Goal: Complete application form: Complete application form

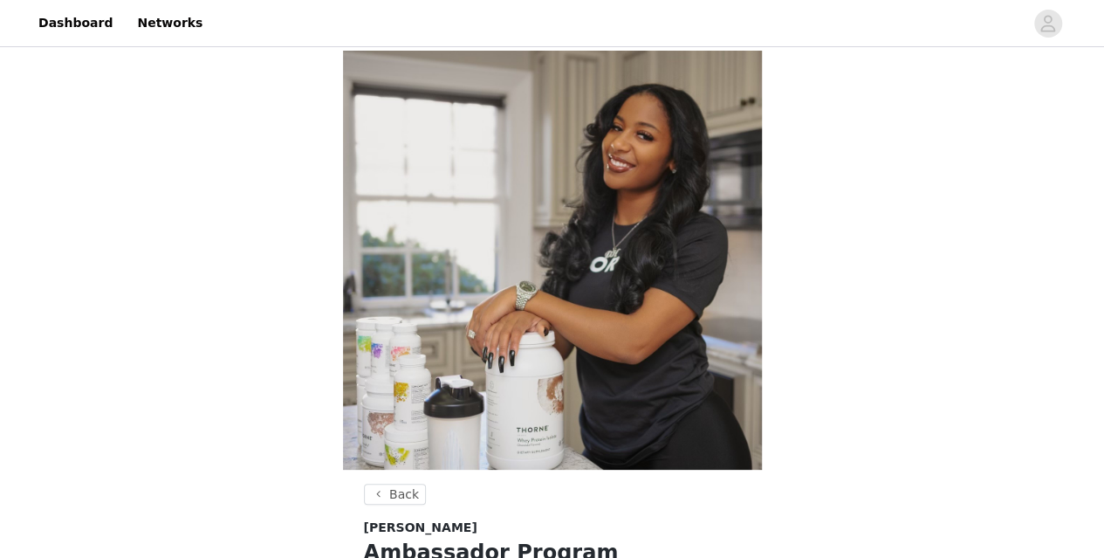
scroll to position [30, 0]
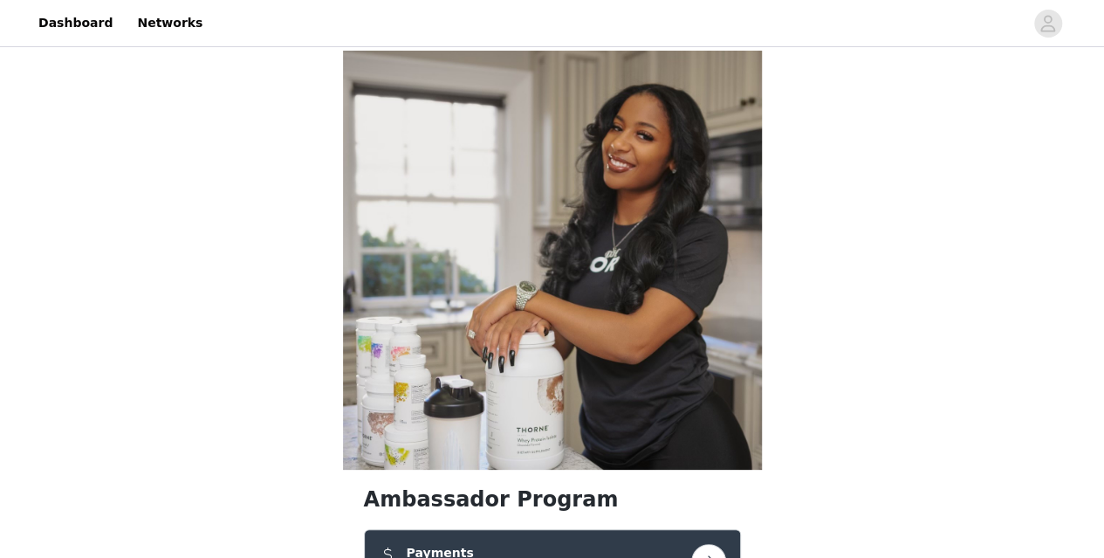
click at [702, 544] on button "button" at bounding box center [708, 561] width 35 height 35
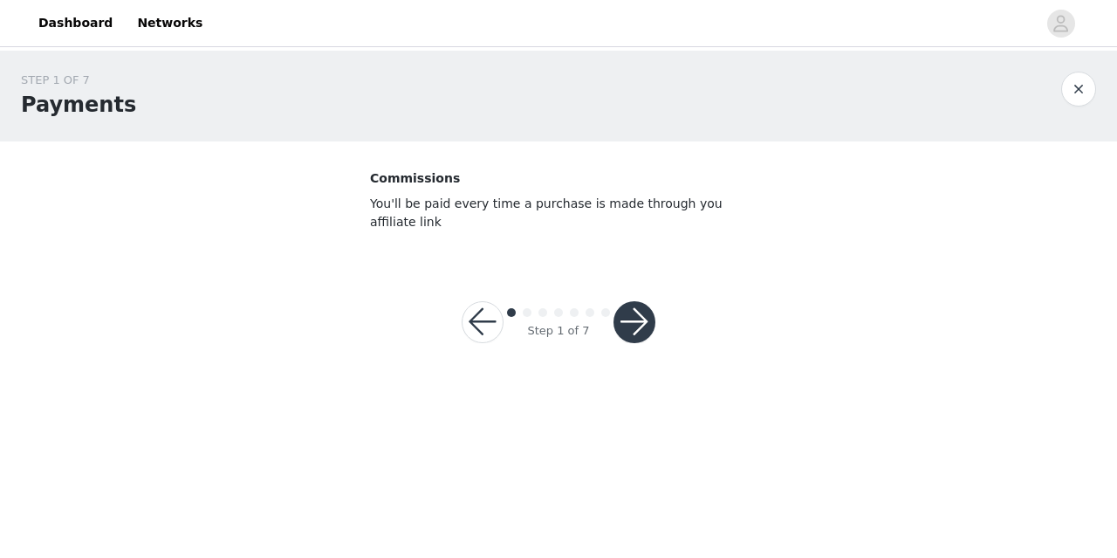
click at [639, 322] on button "button" at bounding box center [634, 322] width 42 height 42
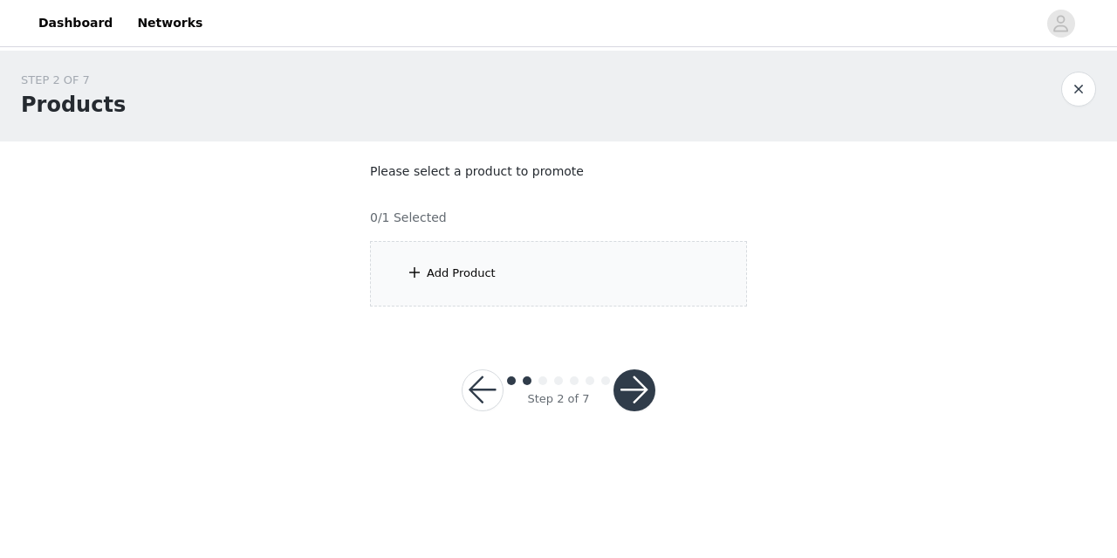
click at [428, 272] on div "Add Product" at bounding box center [461, 272] width 69 height 17
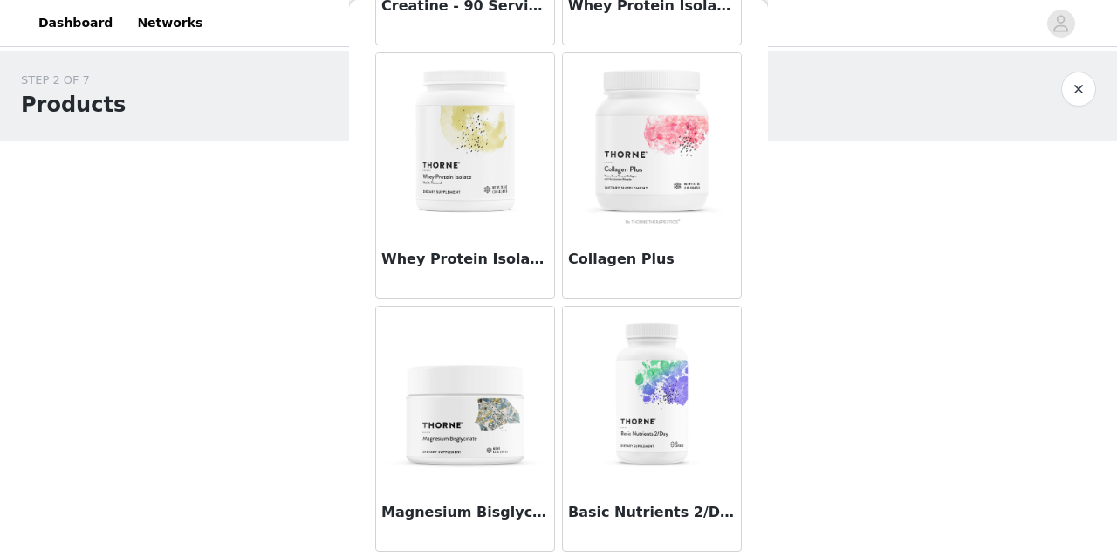
scroll to position [289, 0]
click at [477, 417] on img at bounding box center [465, 392] width 175 height 175
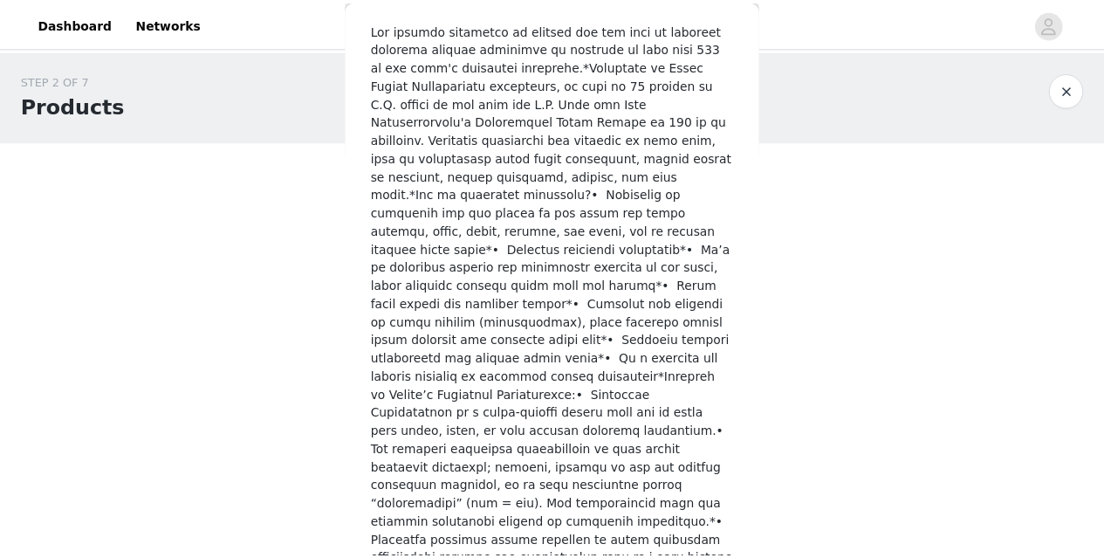
scroll to position [915, 0]
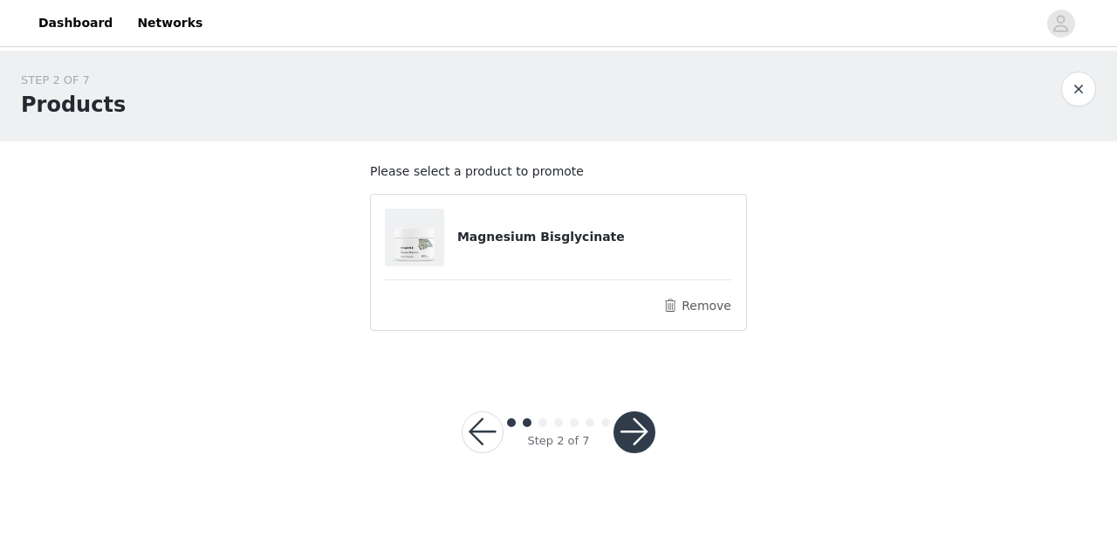
click at [641, 430] on button "button" at bounding box center [634, 432] width 42 height 42
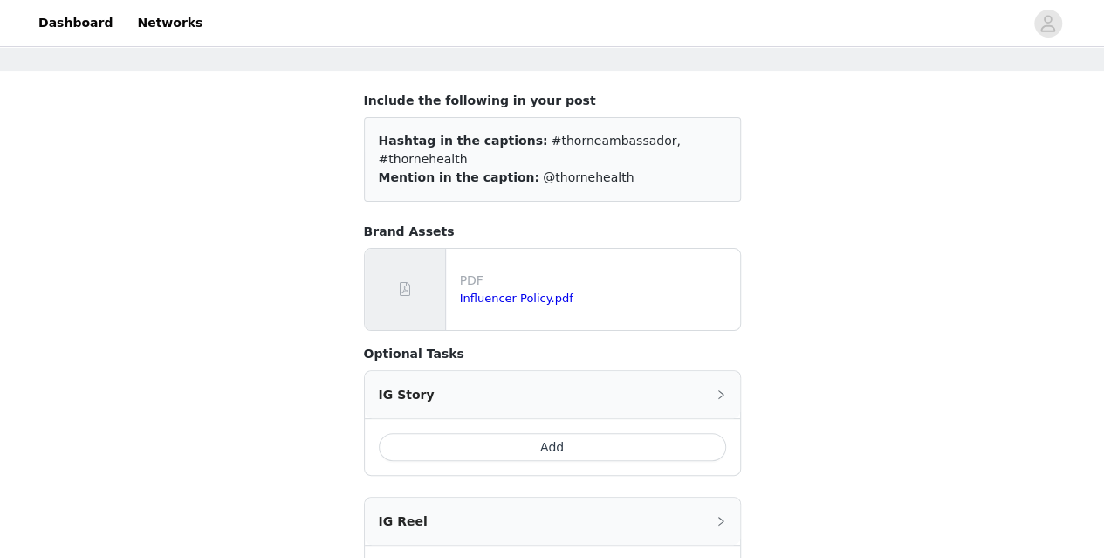
scroll to position [260, 0]
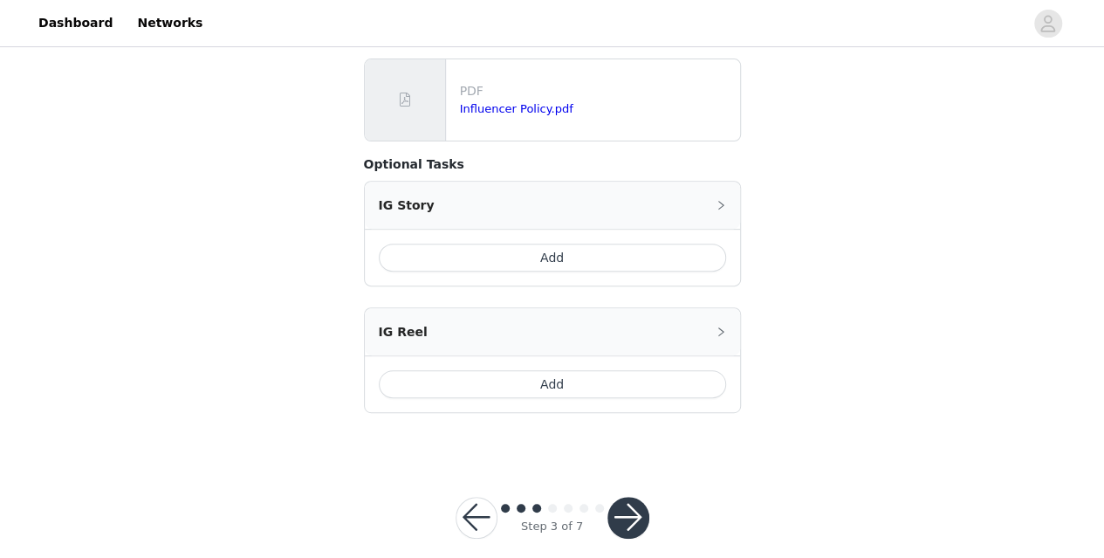
click at [634, 497] on button "button" at bounding box center [628, 518] width 42 height 42
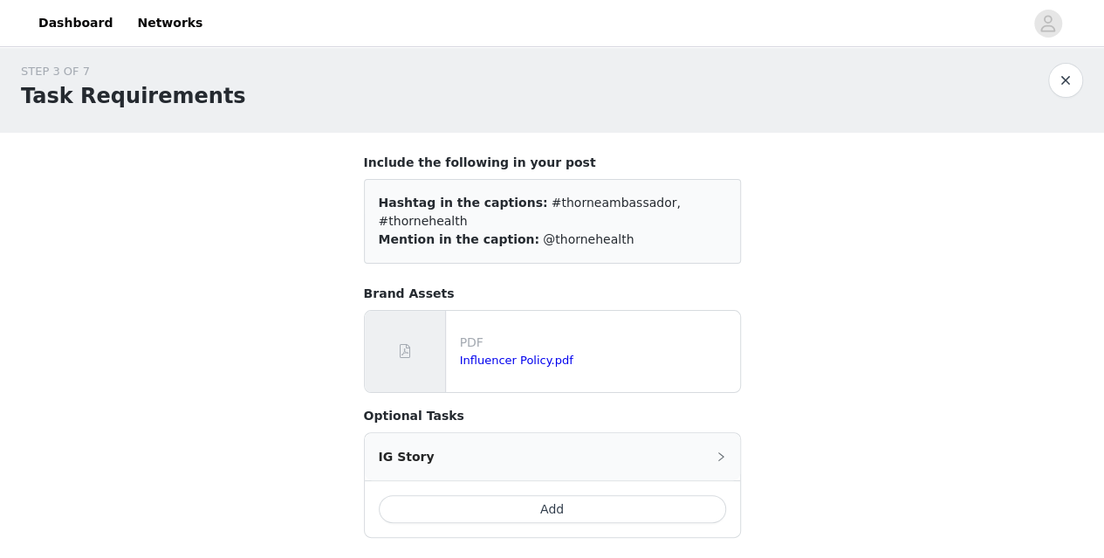
scroll to position [0, 0]
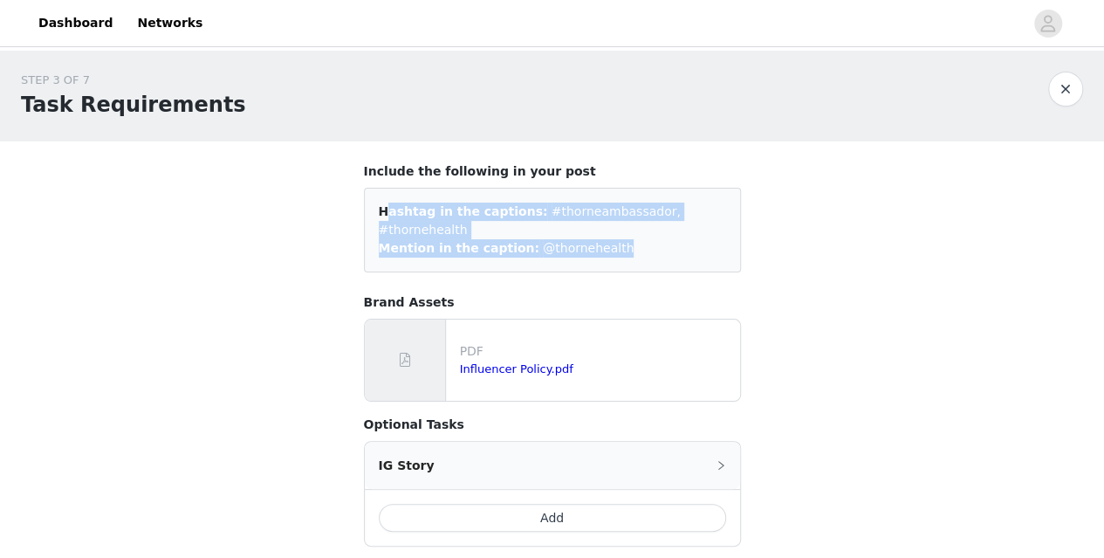
drag, startPoint x: 596, startPoint y: 237, endPoint x: 360, endPoint y: 199, distance: 239.6
click at [360, 199] on section "Include the following in your post Hashtag in the captions: #thorneambassador, …" at bounding box center [552, 427] width 419 height 573
copy div "Hashtag in the captions: #thorneambassador, #thornehealth Mention in the captio…"
click at [360, 199] on section "Include the following in your post Hashtag in the captions: #thorneambassador, …" at bounding box center [552, 427] width 419 height 573
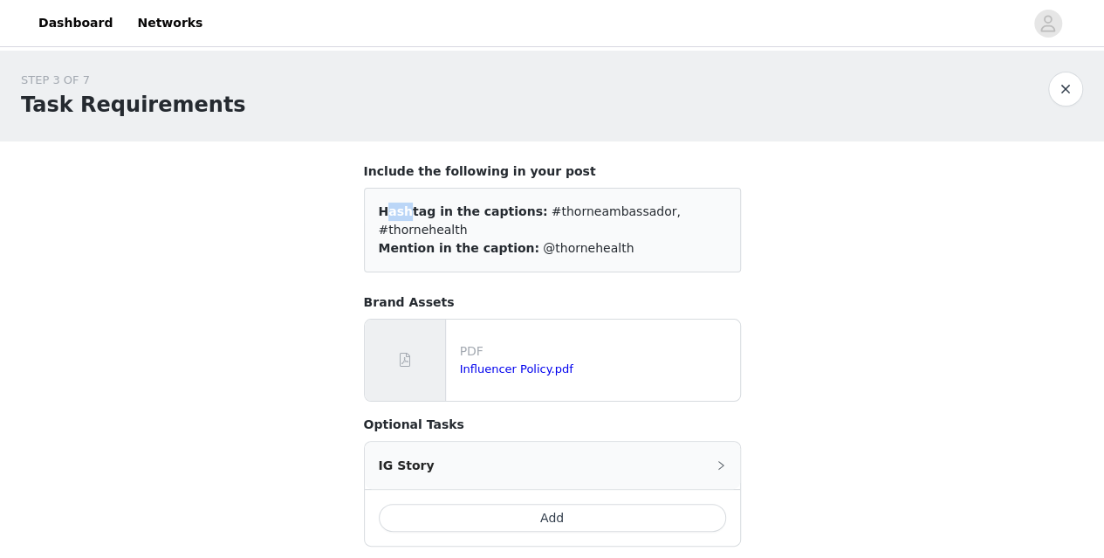
drag, startPoint x: 360, startPoint y: 199, endPoint x: 404, endPoint y: 223, distance: 50.4
click at [404, 223] on section "Include the following in your post Hashtag in the captions: #thorneambassador, …" at bounding box center [552, 427] width 419 height 573
click at [656, 238] on div "Hashtag in the captions: #thorneambassador, #thornehealth Mention in the captio…" at bounding box center [552, 230] width 377 height 85
drag, startPoint x: 513, startPoint y: 209, endPoint x: 608, endPoint y: 231, distance: 97.8
click at [608, 231] on div "Hashtag in the captions: #thorneambassador, #thornehealth Mention in the captio…" at bounding box center [552, 230] width 377 height 85
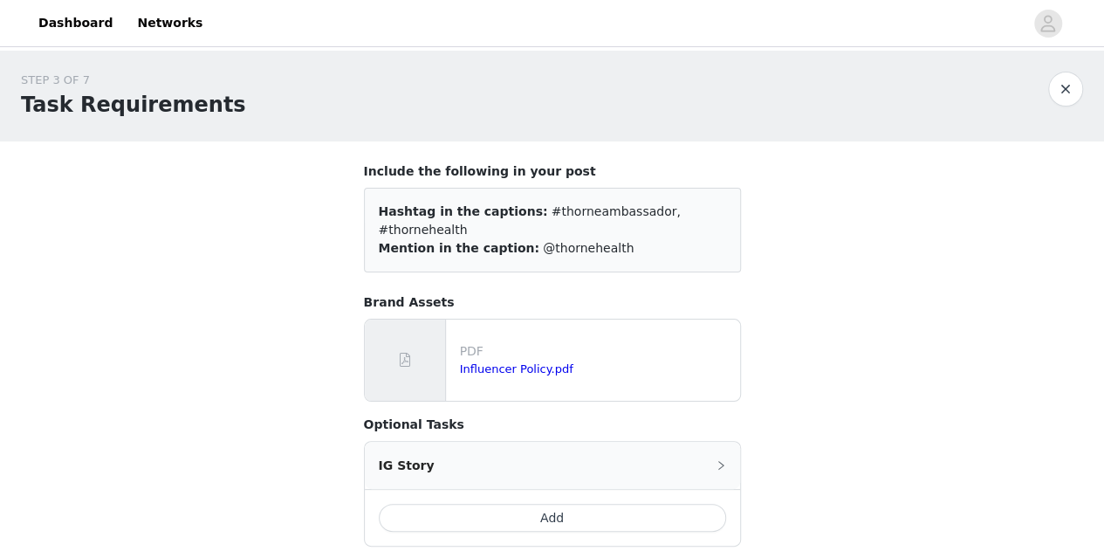
copy div "#thorneambassador, #thornehealth Mention in the caption: @thornehealth"
click at [797, 251] on div "STEP 3 OF 7 Task Requirements Include the following in your post Hashtag in the…" at bounding box center [552, 383] width 1104 height 664
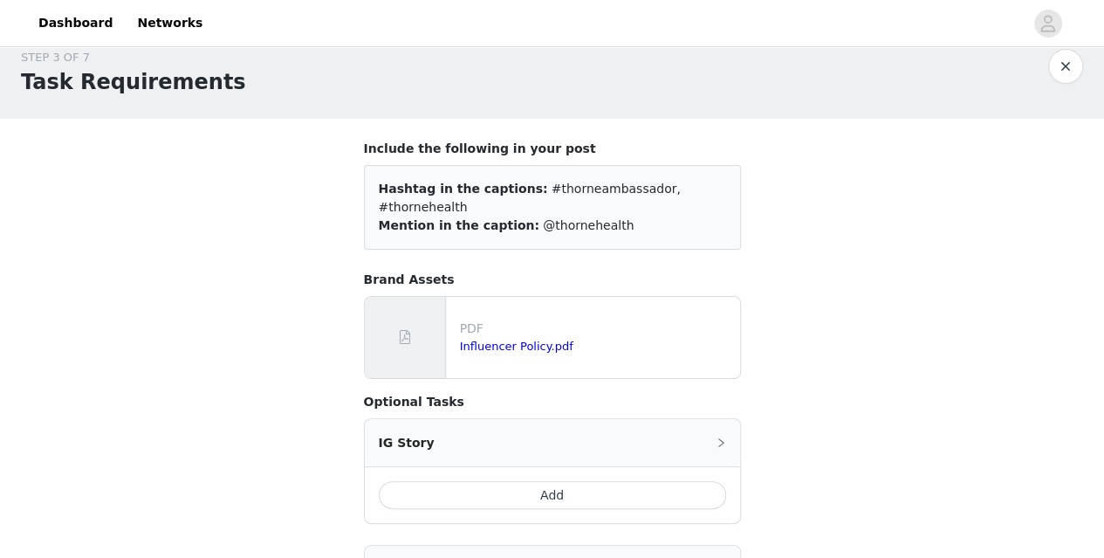
scroll to position [260, 0]
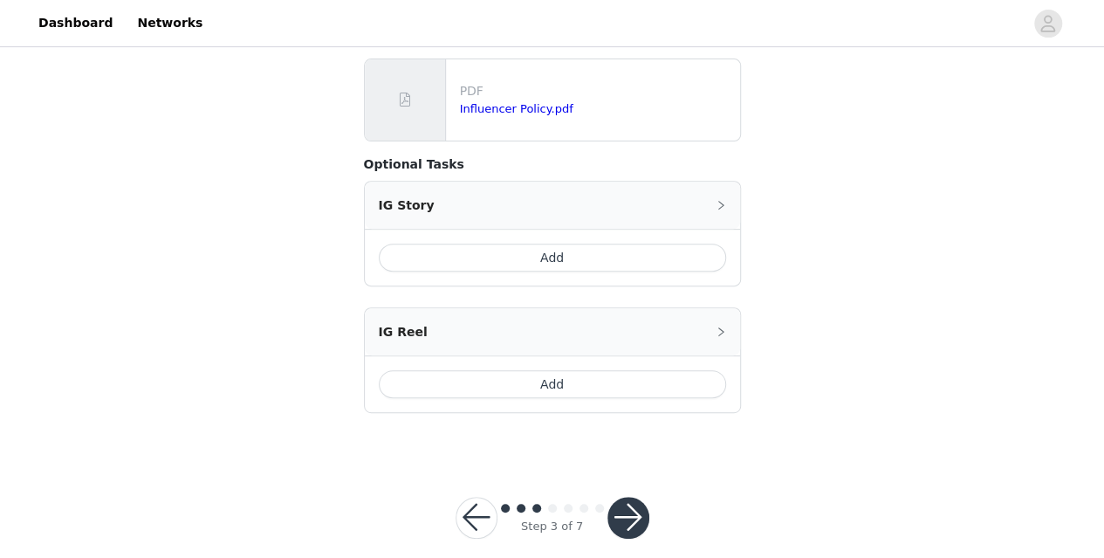
click at [633, 497] on button "button" at bounding box center [628, 518] width 42 height 42
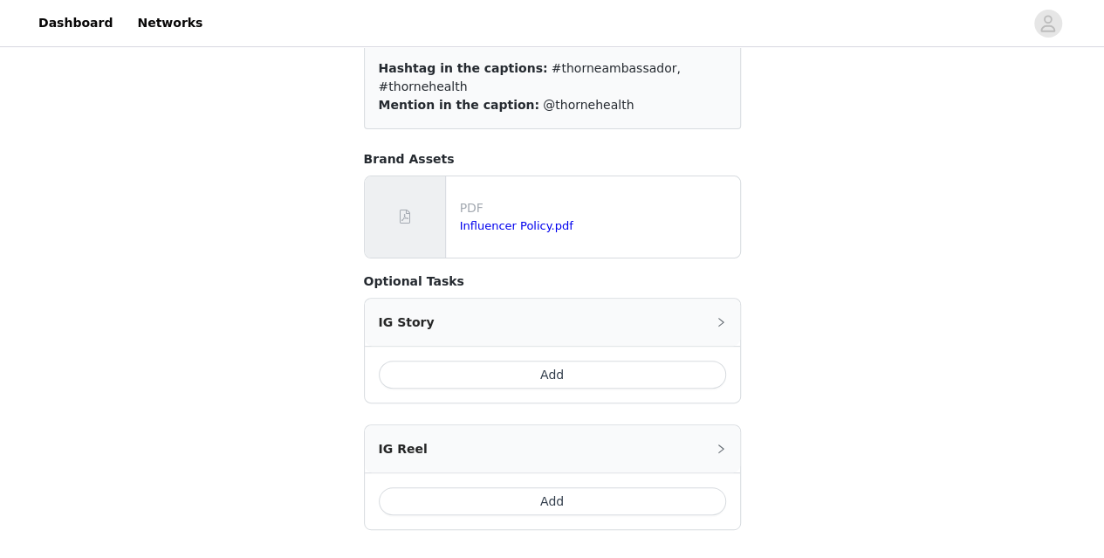
scroll to position [166, 0]
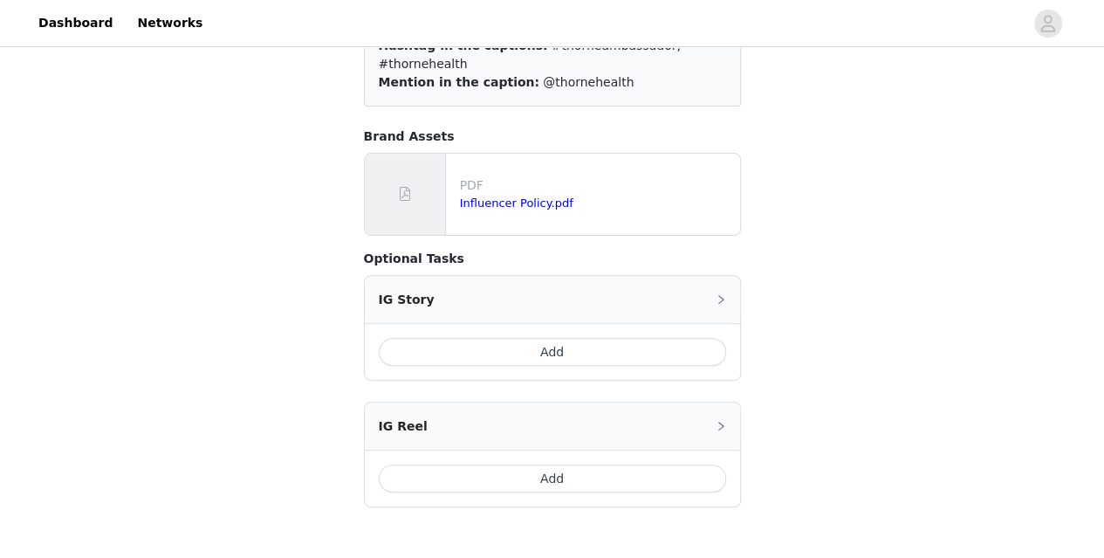
click at [557, 338] on button "Add" at bounding box center [552, 352] width 347 height 28
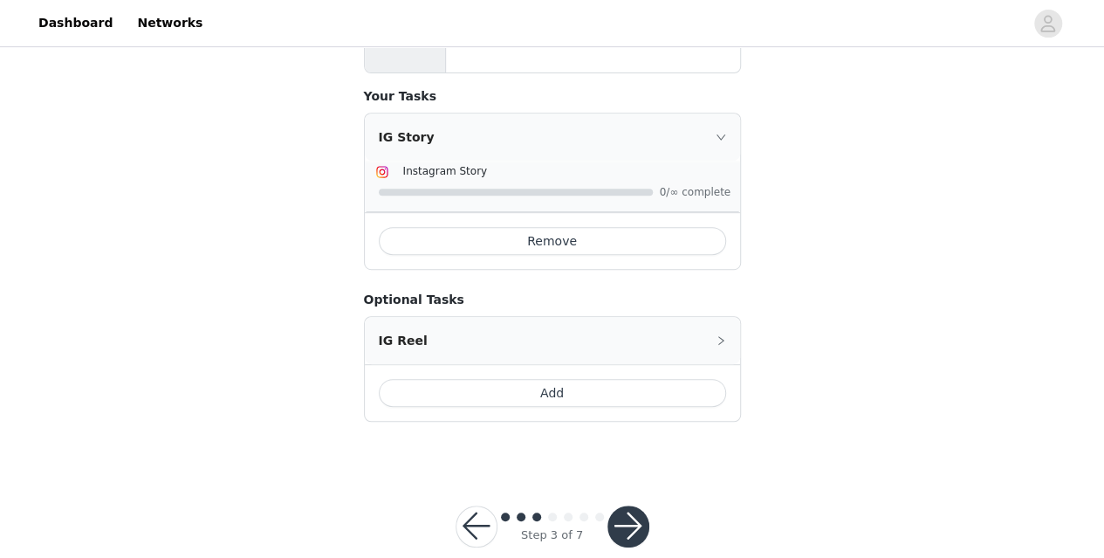
scroll to position [337, 0]
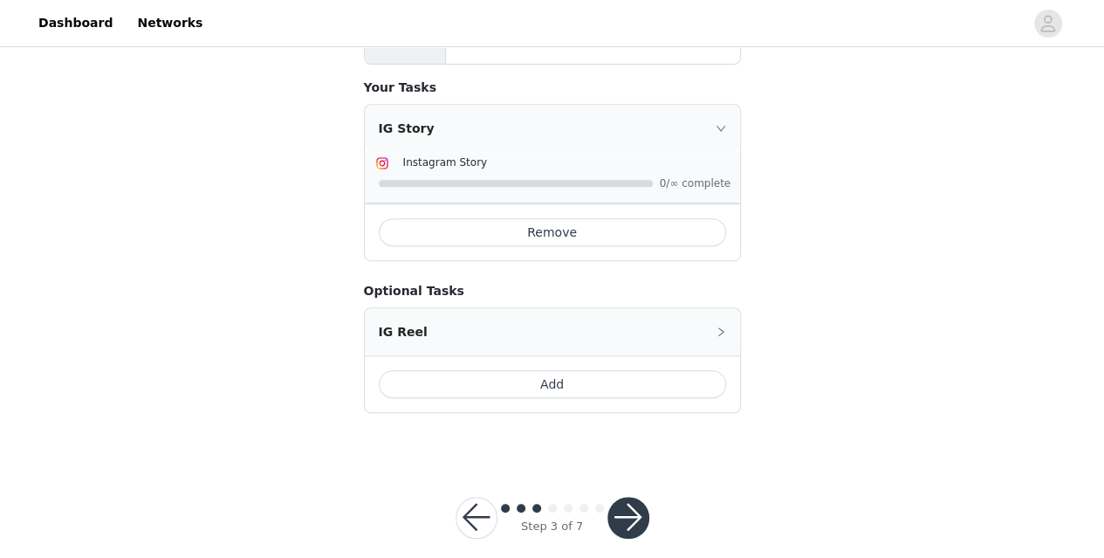
click at [570, 370] on button "Add" at bounding box center [552, 384] width 347 height 28
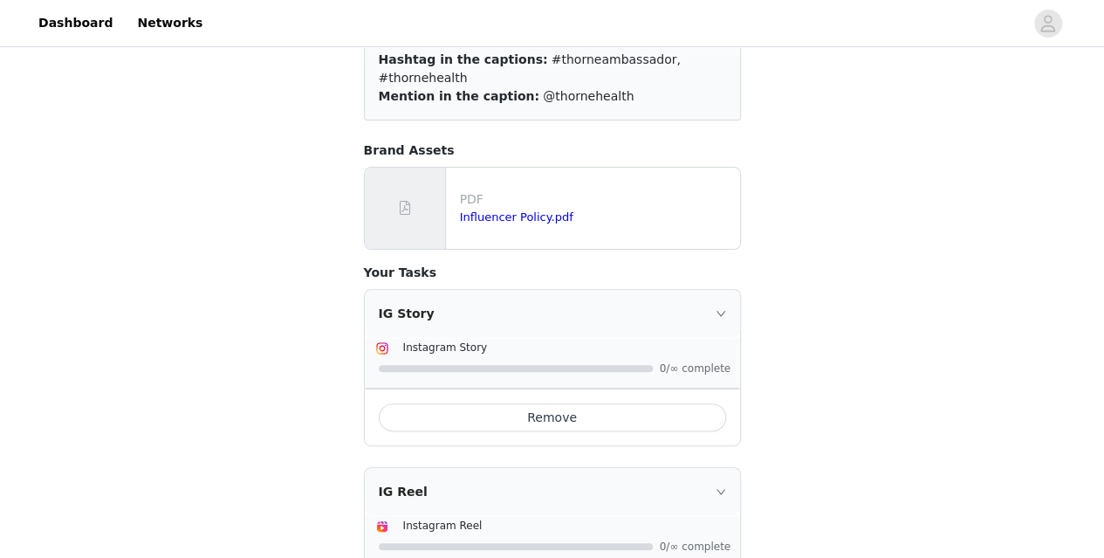
scroll to position [136, 0]
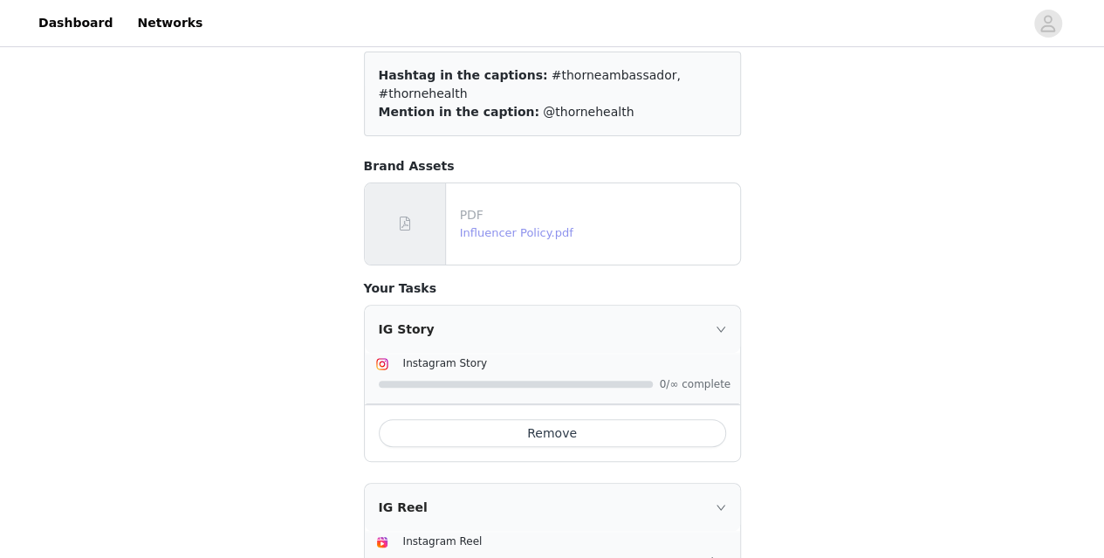
click at [485, 226] on link "Influencer Policy.pdf" at bounding box center [516, 232] width 113 height 13
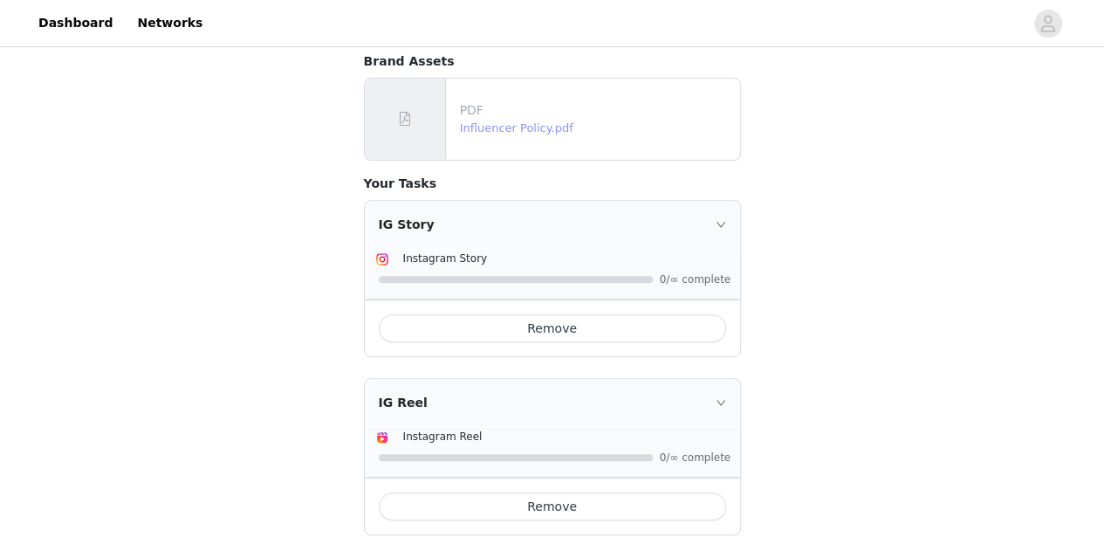
scroll to position [362, 0]
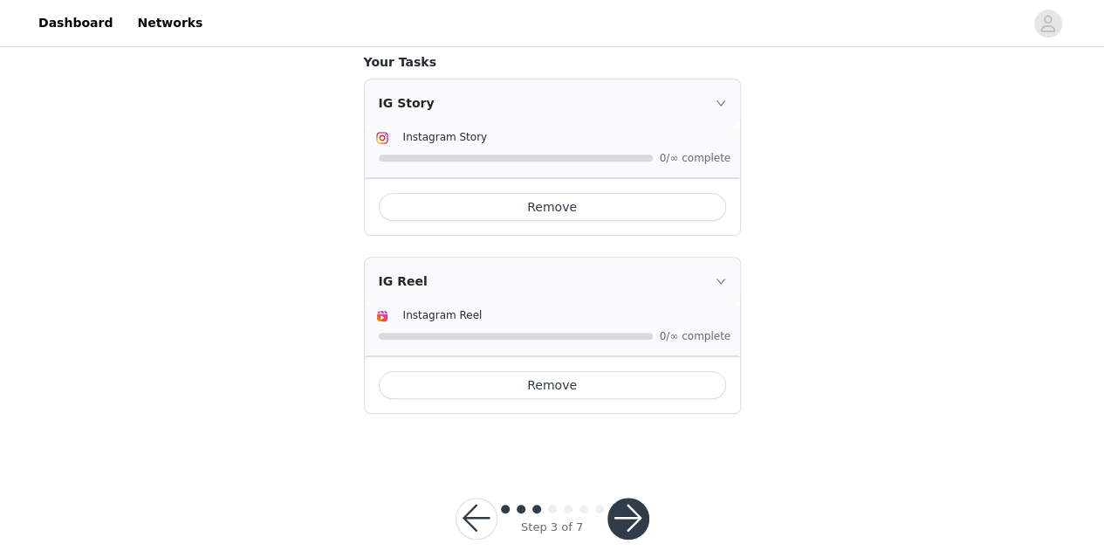
click at [630, 500] on button "button" at bounding box center [628, 518] width 42 height 42
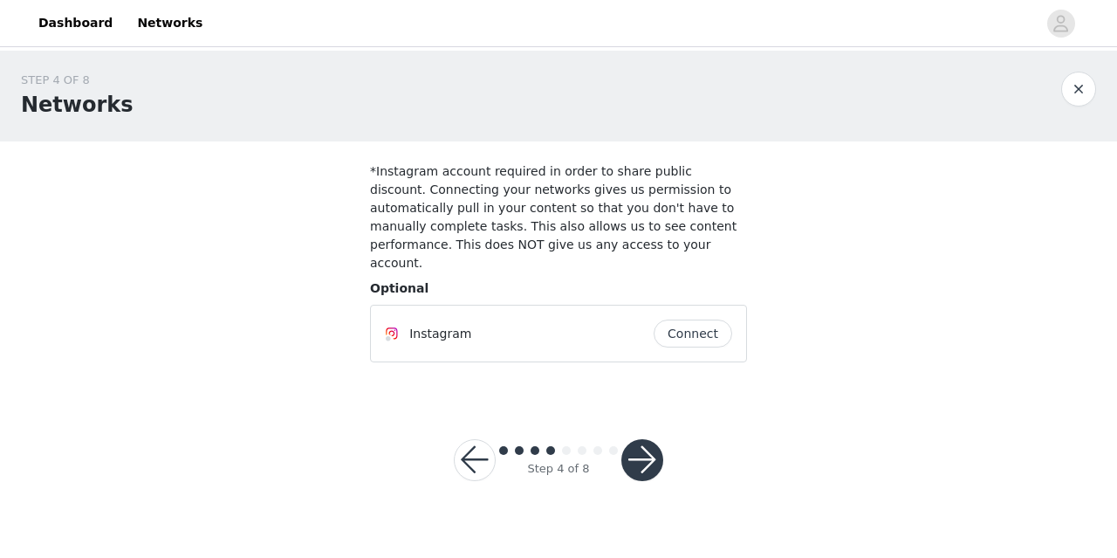
click at [642, 439] on button "button" at bounding box center [642, 460] width 42 height 42
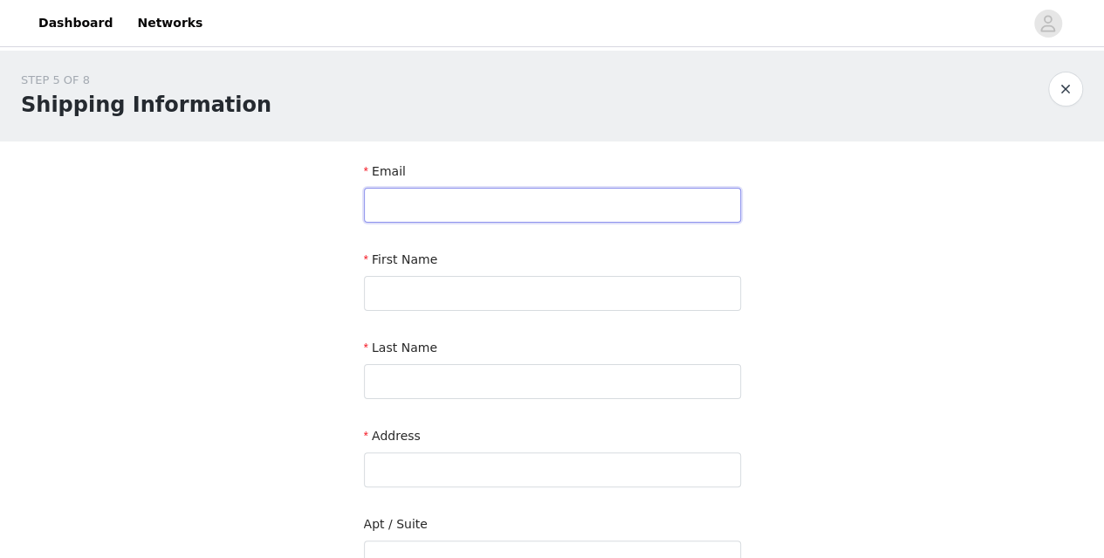
click at [497, 209] on input "text" at bounding box center [552, 205] width 377 height 35
type input "[EMAIL_ADDRESS][DOMAIN_NAME]"
type input "[PERSON_NAME]"
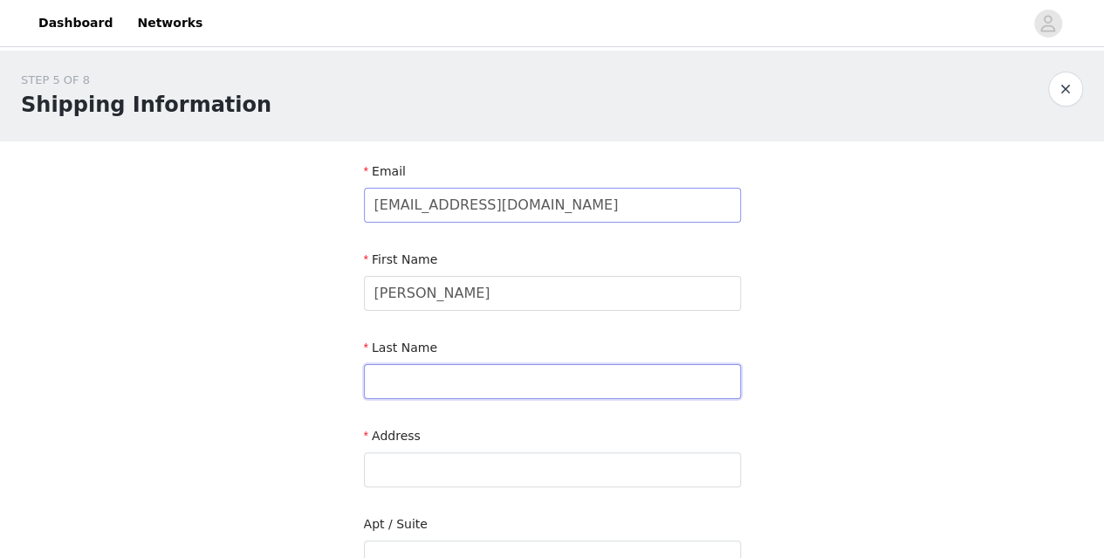
type input "[PERSON_NAME]"
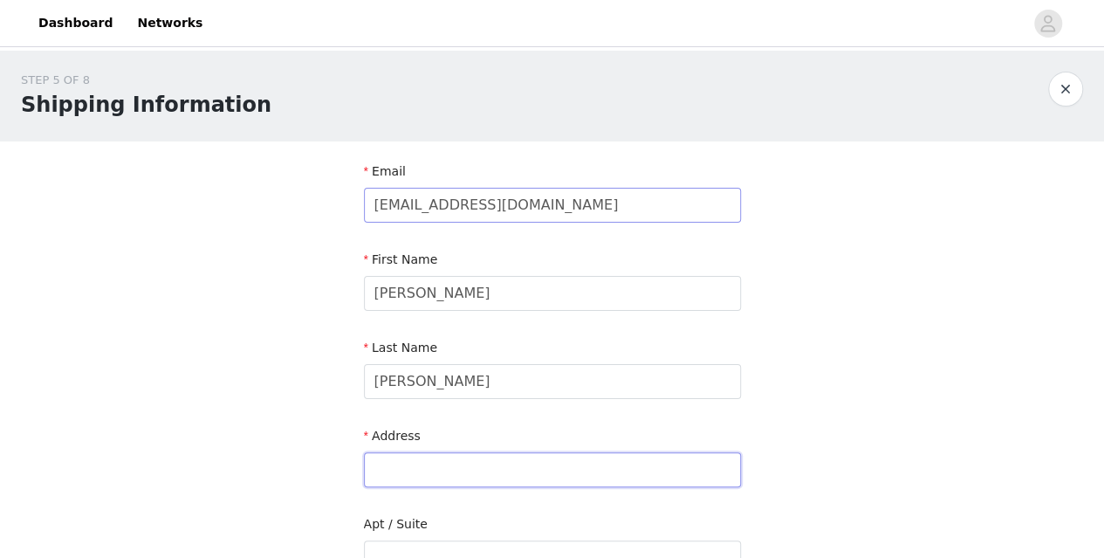
type input "[STREET_ADDRESS]"
type input "[PERSON_NAME]"
type input "46072"
type input "7654376489"
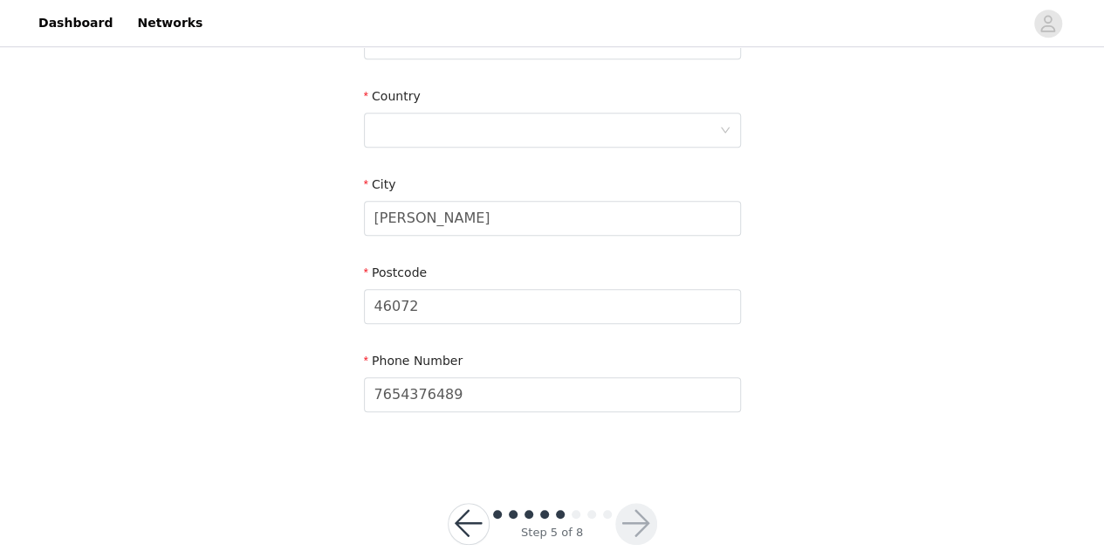
scroll to position [543, 0]
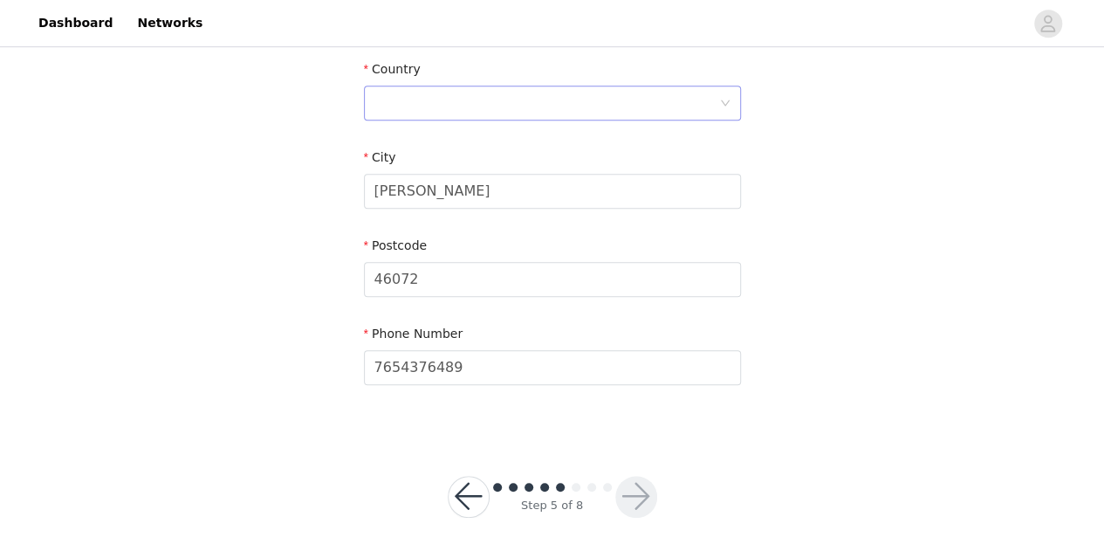
click at [617, 106] on div at bounding box center [546, 102] width 345 height 33
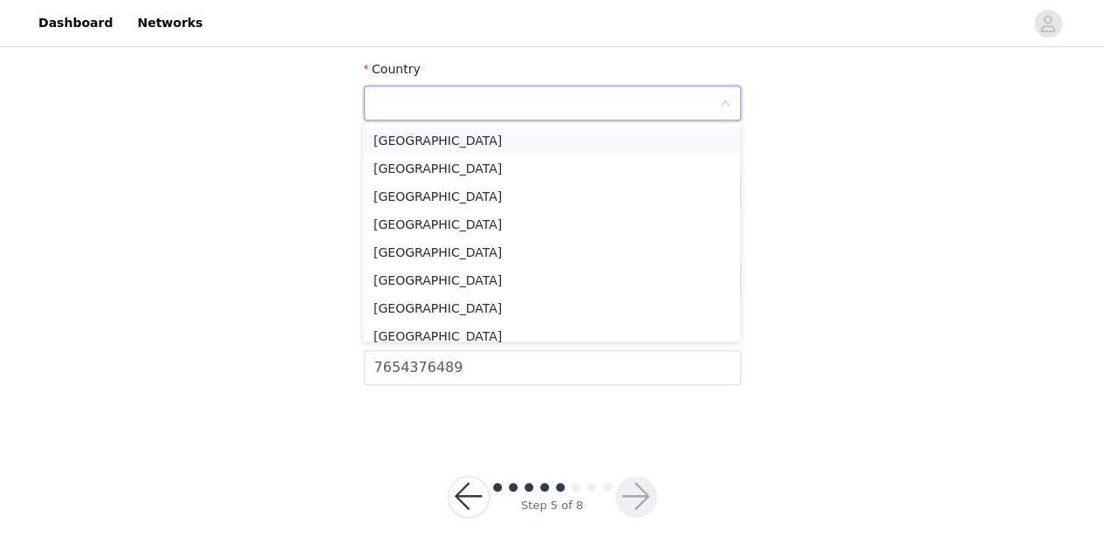
click at [471, 146] on li "[GEOGRAPHIC_DATA]" at bounding box center [551, 141] width 377 height 28
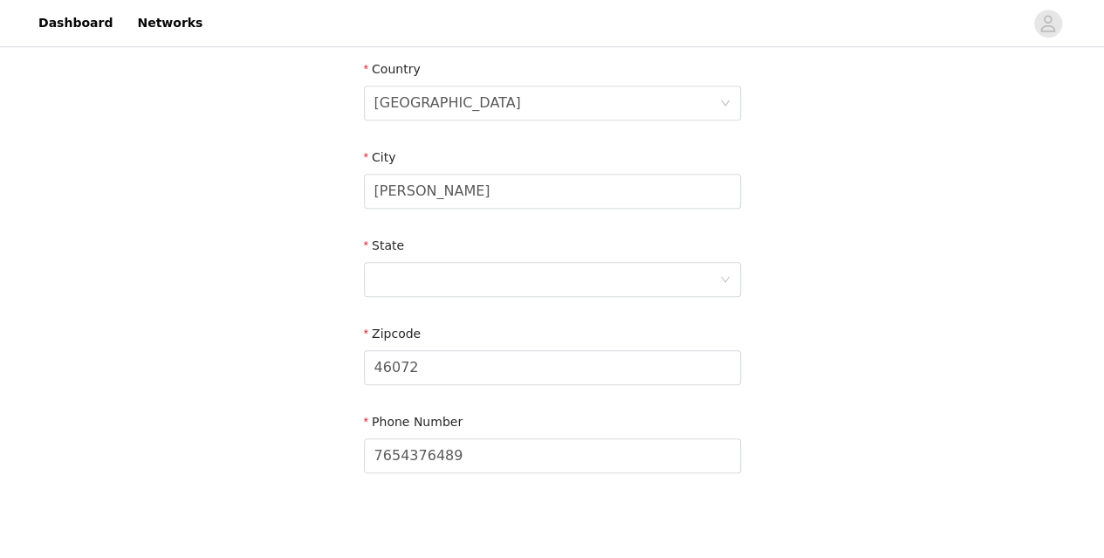
scroll to position [632, 0]
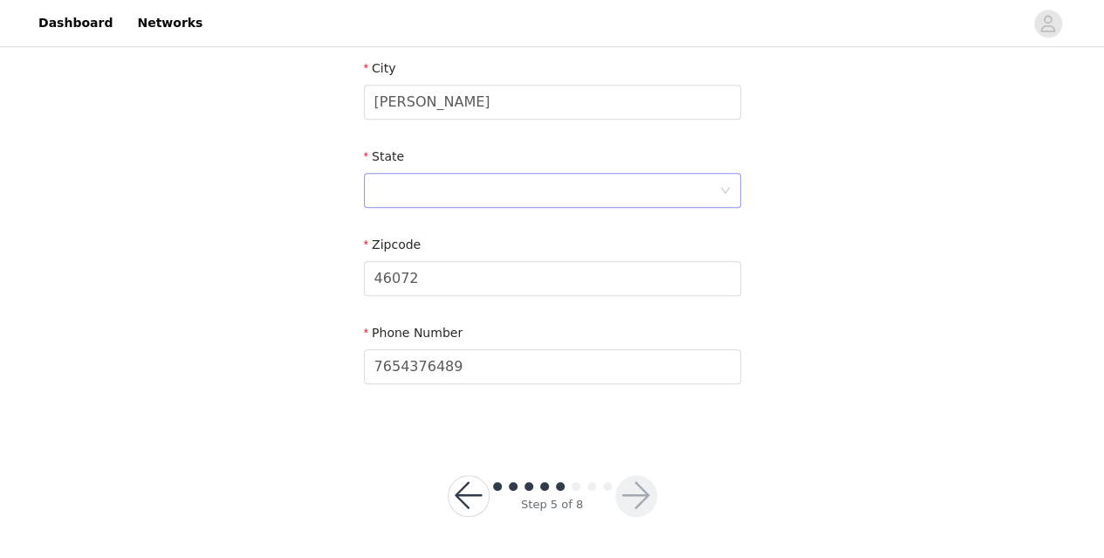
click at [627, 196] on div at bounding box center [546, 190] width 345 height 33
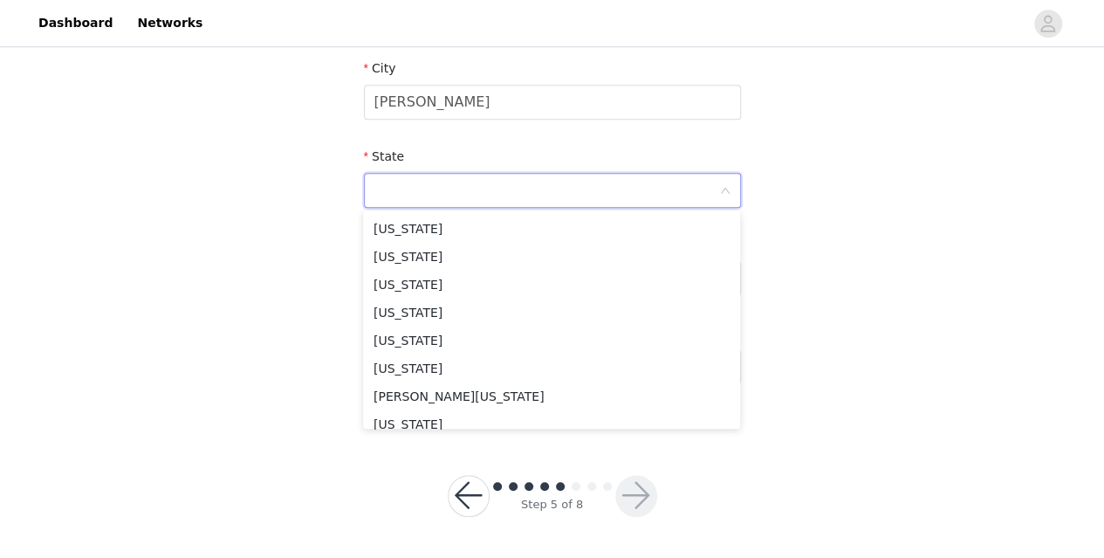
scroll to position [554, 0]
click at [422, 231] on li "[US_STATE]" at bounding box center [551, 232] width 377 height 28
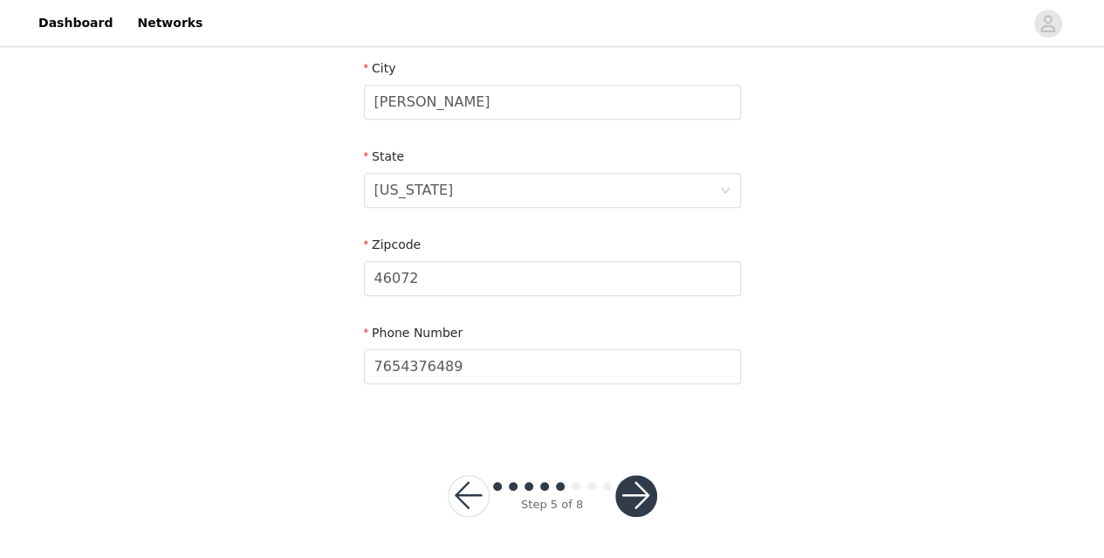
click at [649, 493] on button "button" at bounding box center [636, 496] width 42 height 42
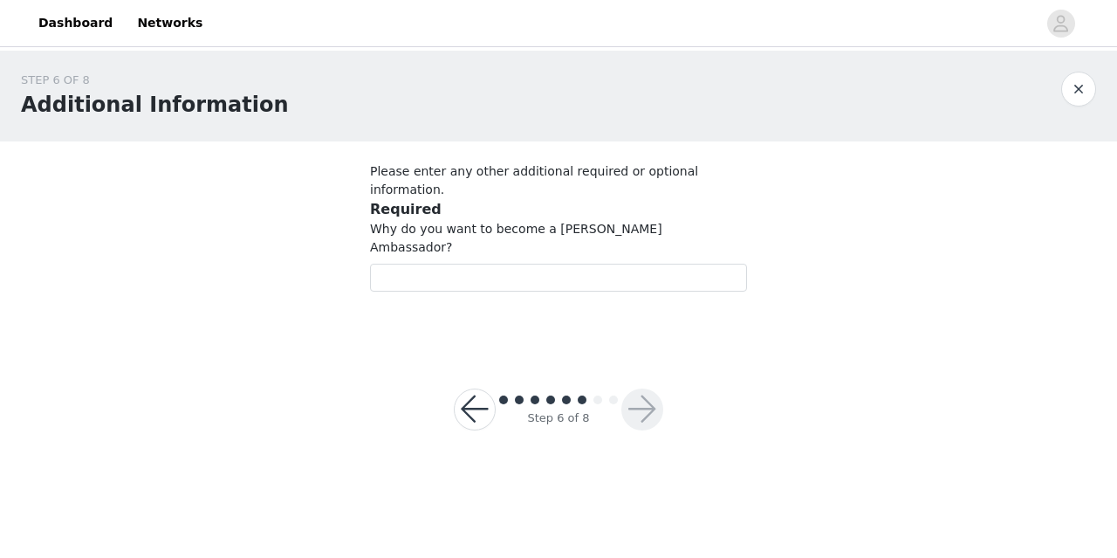
click at [828, 394] on body "Dashboard Networks STEP 6 OF 8 Additional Information Please enter any other ad…" at bounding box center [558, 279] width 1117 height 558
click at [586, 264] on input "text" at bounding box center [558, 278] width 377 height 28
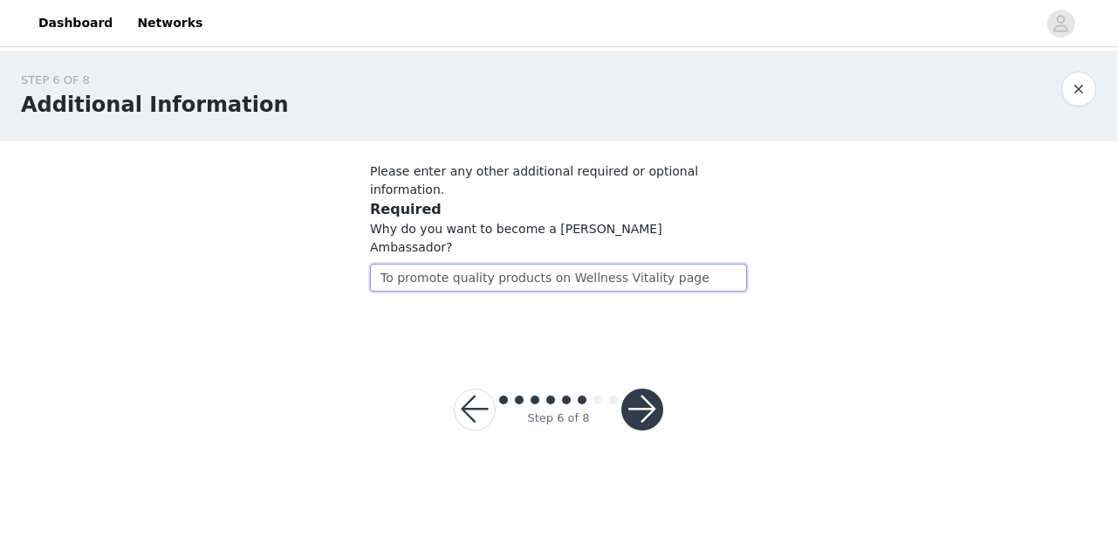
type input "To promote quality products on Wellness Vitality page"
click at [642, 388] on button "button" at bounding box center [642, 409] width 42 height 42
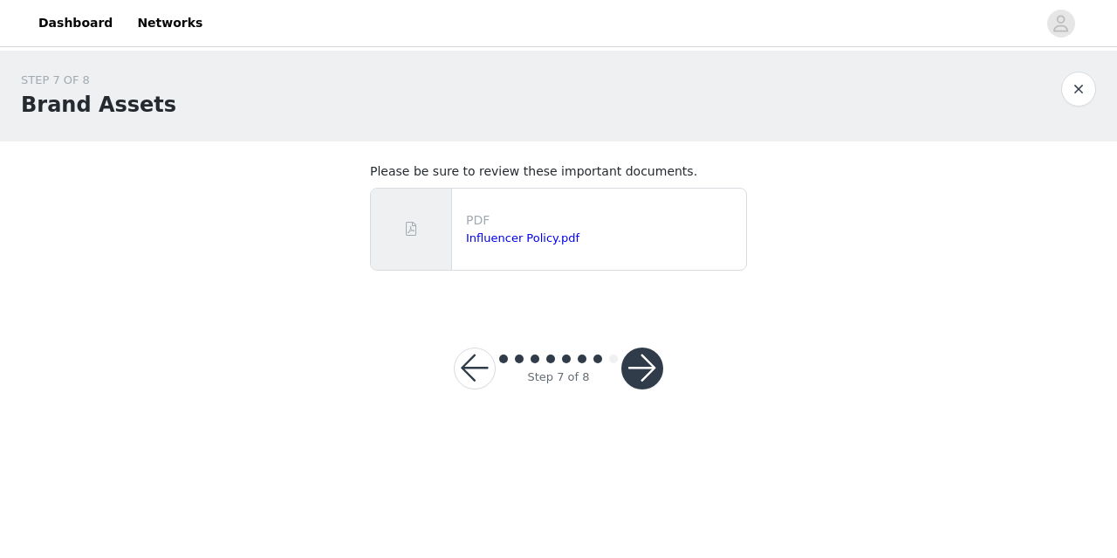
click at [642, 369] on button "button" at bounding box center [642, 368] width 42 height 42
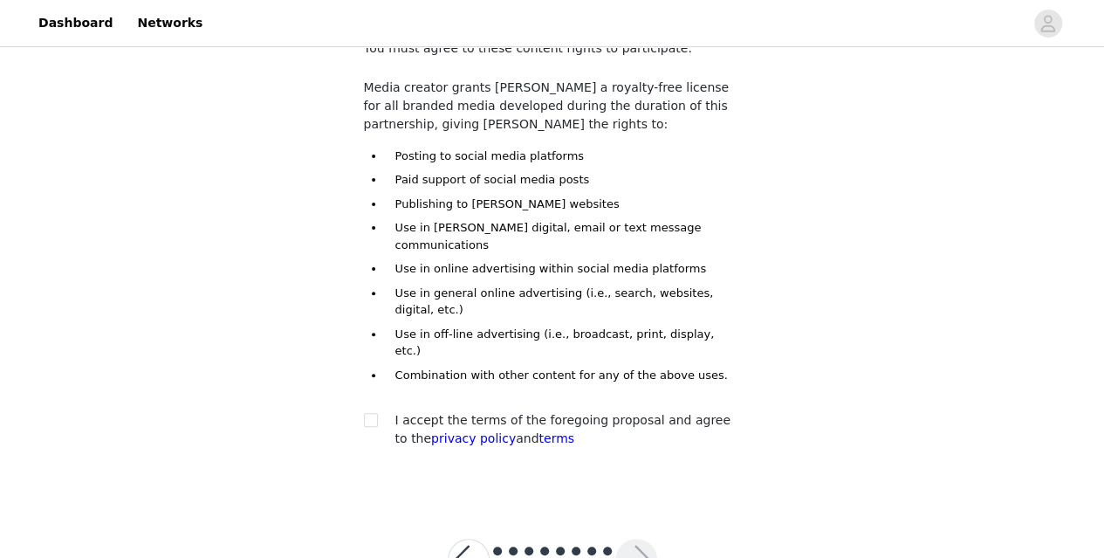
scroll to position [124, 0]
click at [368, 412] on input "checkbox" at bounding box center [370, 418] width 12 height 12
checkbox input "true"
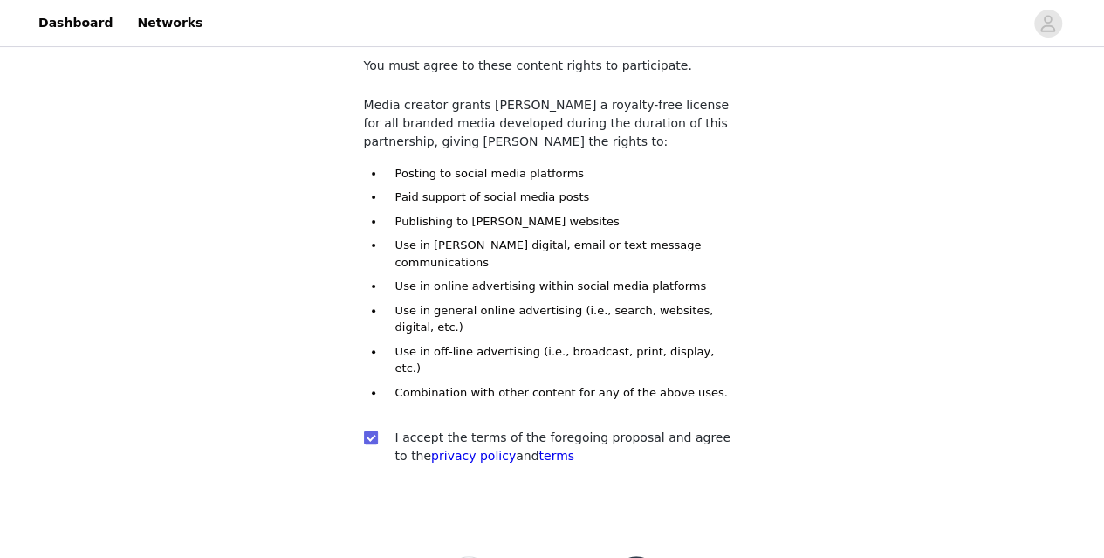
scroll to position [136, 0]
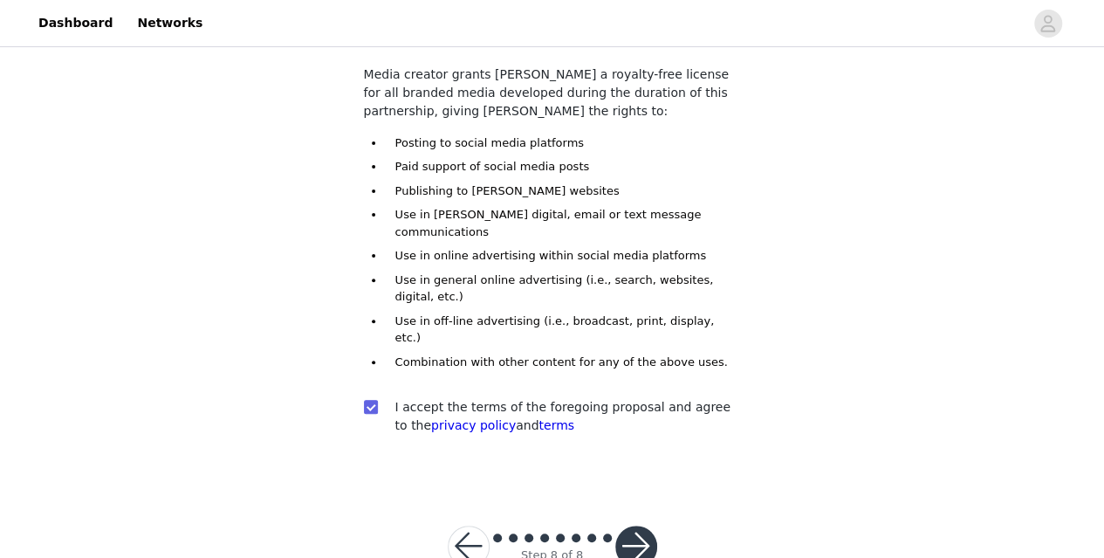
click at [631, 525] on button "button" at bounding box center [636, 546] width 42 height 42
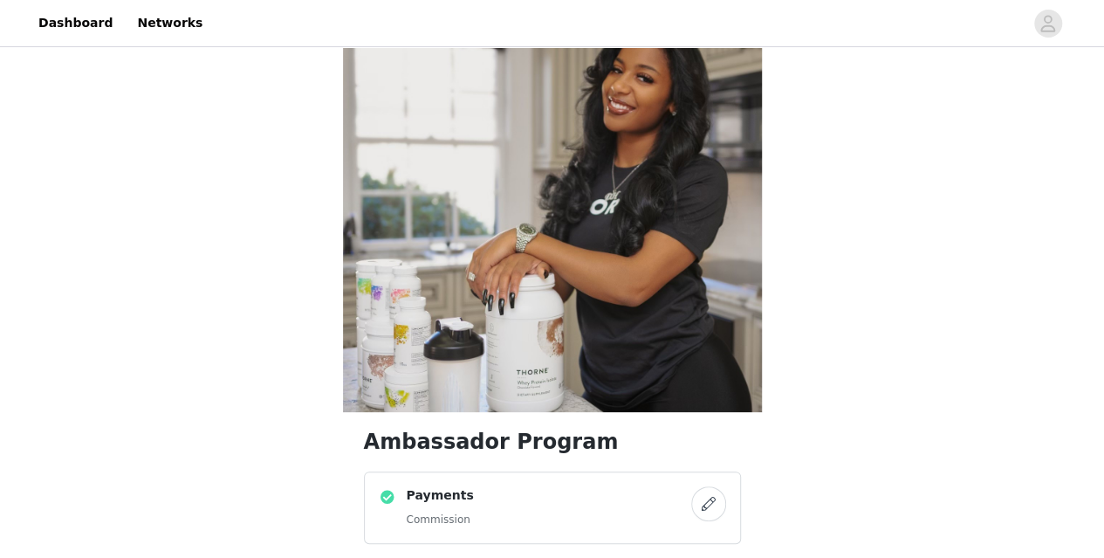
scroll to position [61, 0]
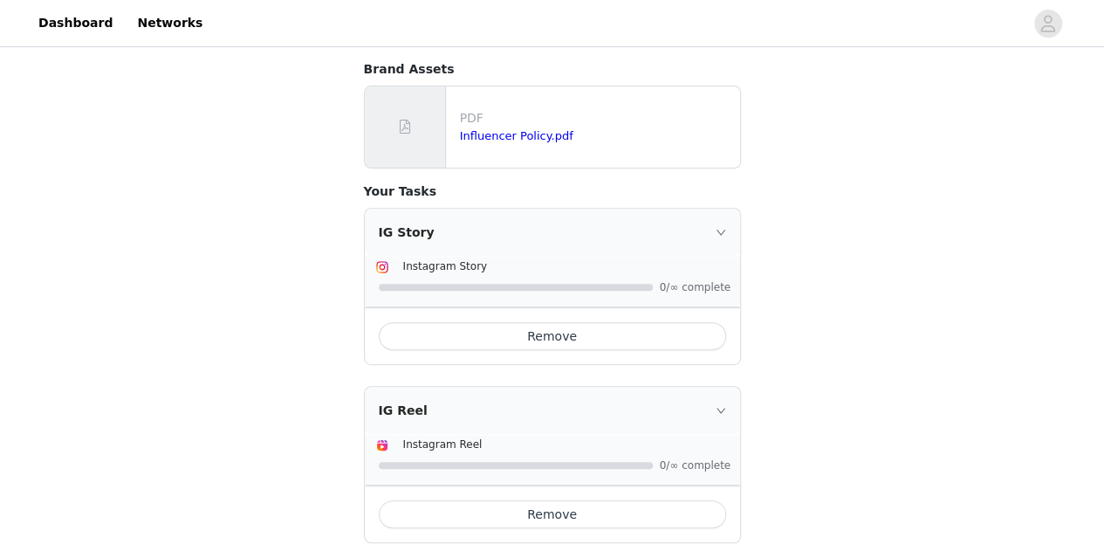
scroll to position [234, 0]
click at [556, 321] on button "Remove" at bounding box center [552, 335] width 347 height 28
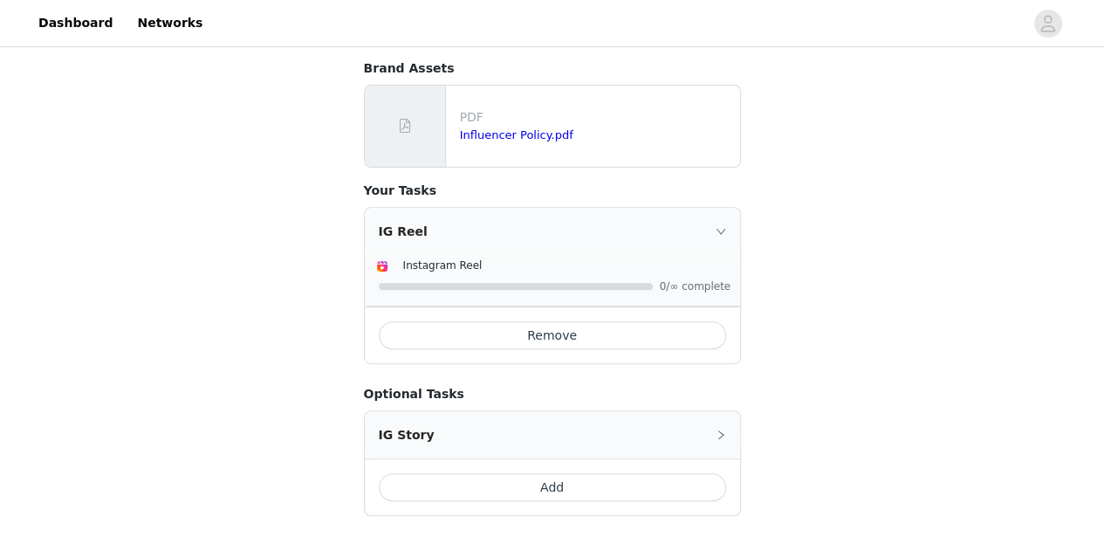
click at [559, 321] on button "Remove" at bounding box center [552, 335] width 347 height 28
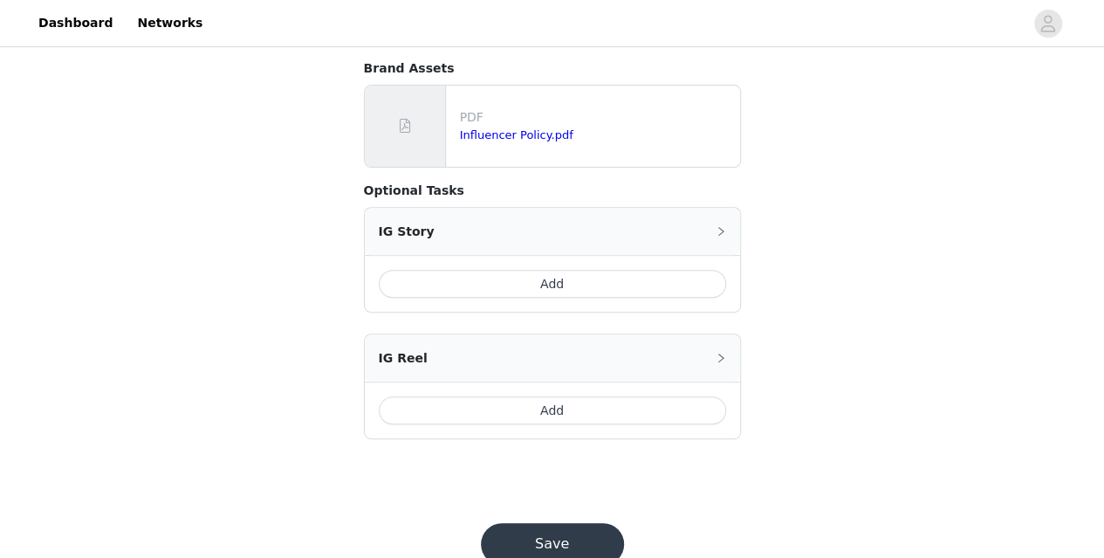
click at [592, 523] on button "Save" at bounding box center [552, 544] width 143 height 42
click at [554, 523] on button "Save" at bounding box center [552, 544] width 143 height 42
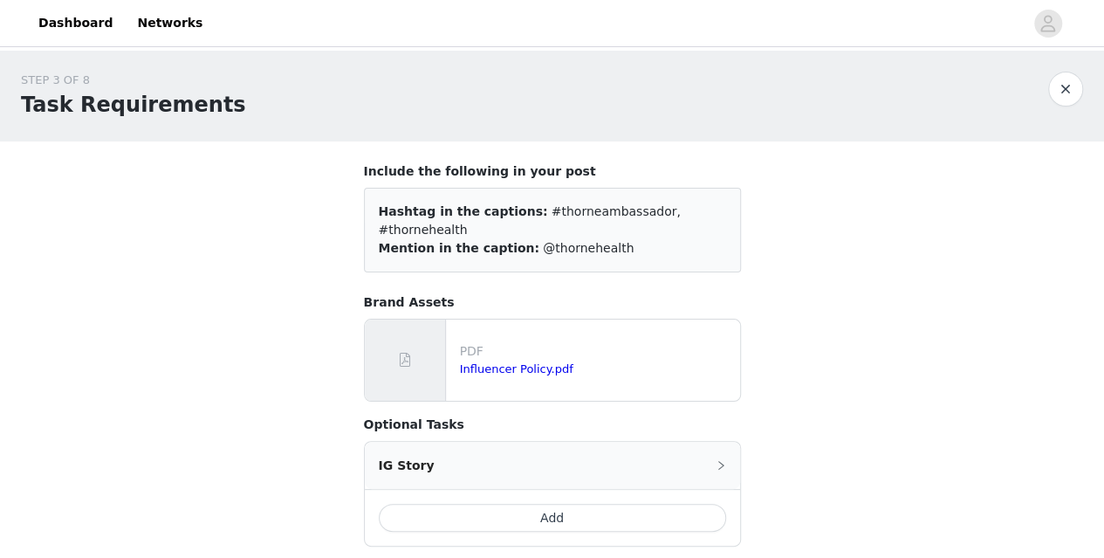
scroll to position [260, 0]
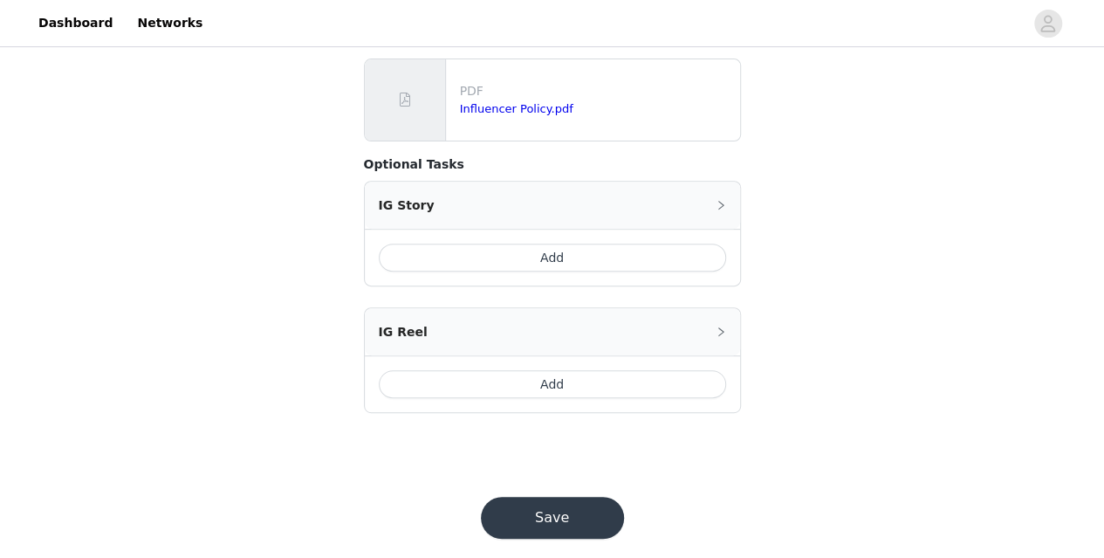
click at [560, 243] on button "Add" at bounding box center [552, 257] width 347 height 28
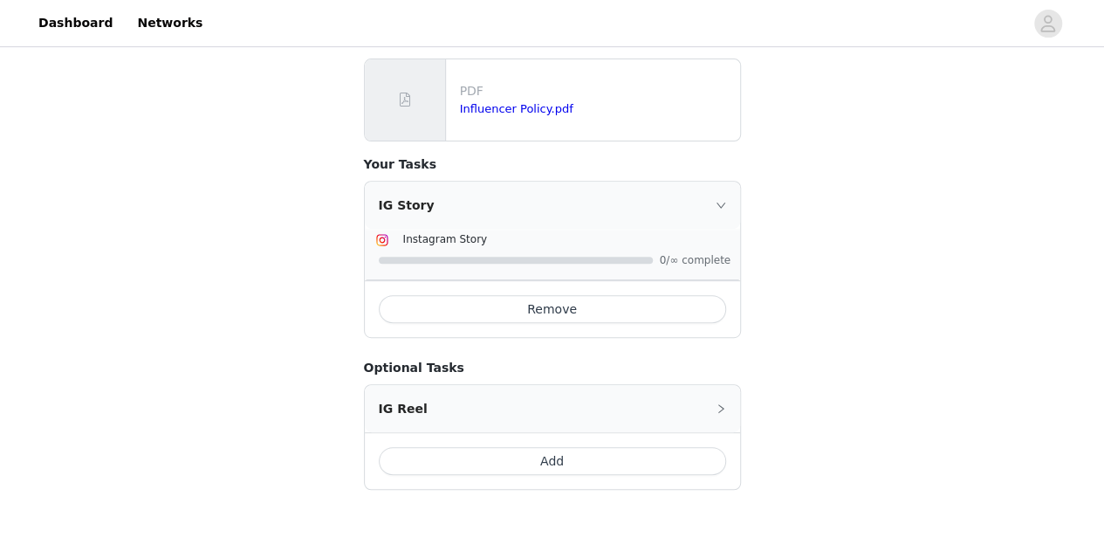
scroll to position [337, 0]
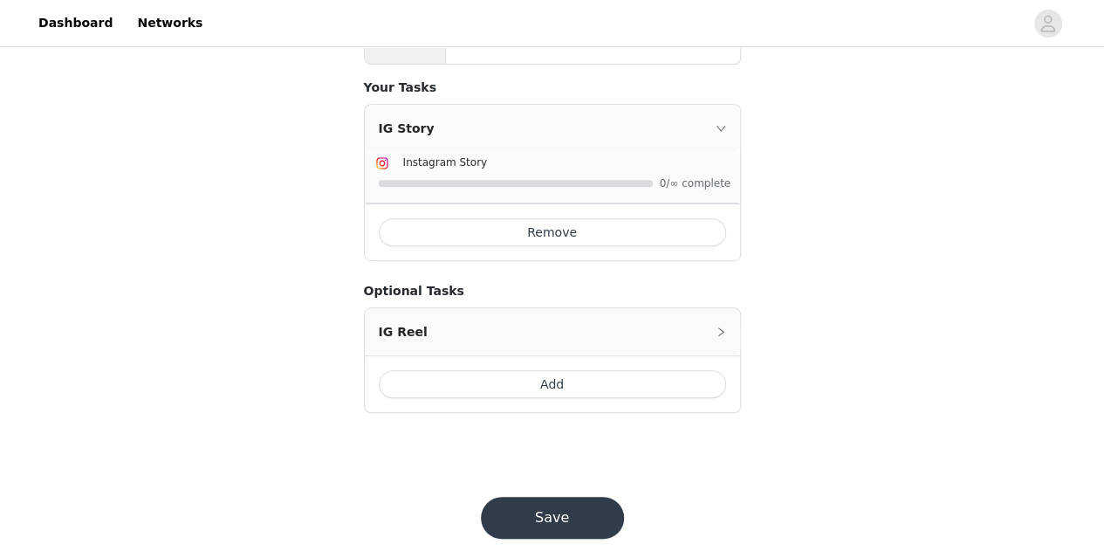
click at [572, 498] on button "Save" at bounding box center [552, 518] width 143 height 42
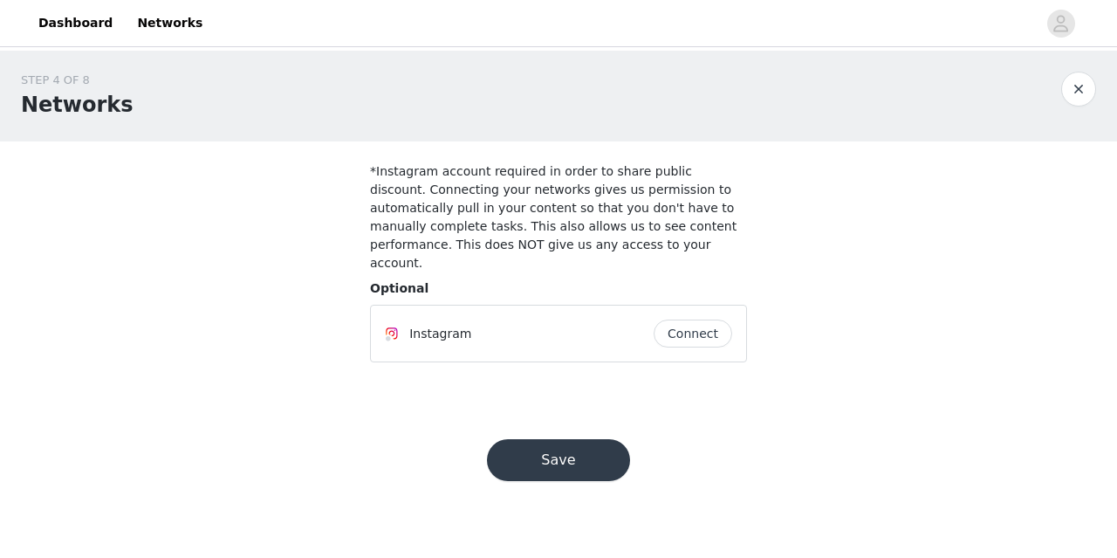
click at [700, 319] on button "Connect" at bounding box center [693, 333] width 79 height 28
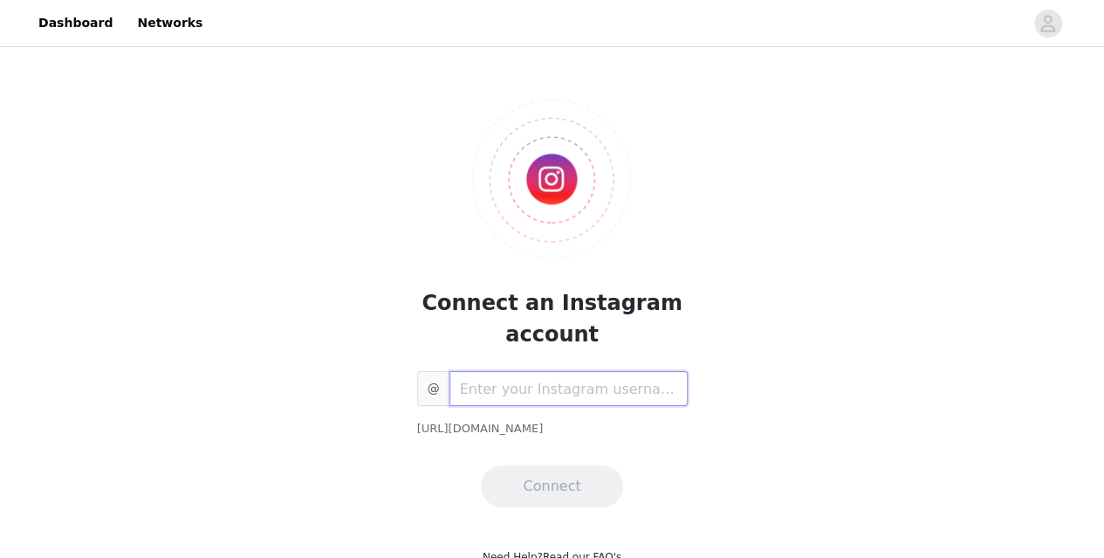
click at [621, 387] on input "text" at bounding box center [568, 388] width 238 height 35
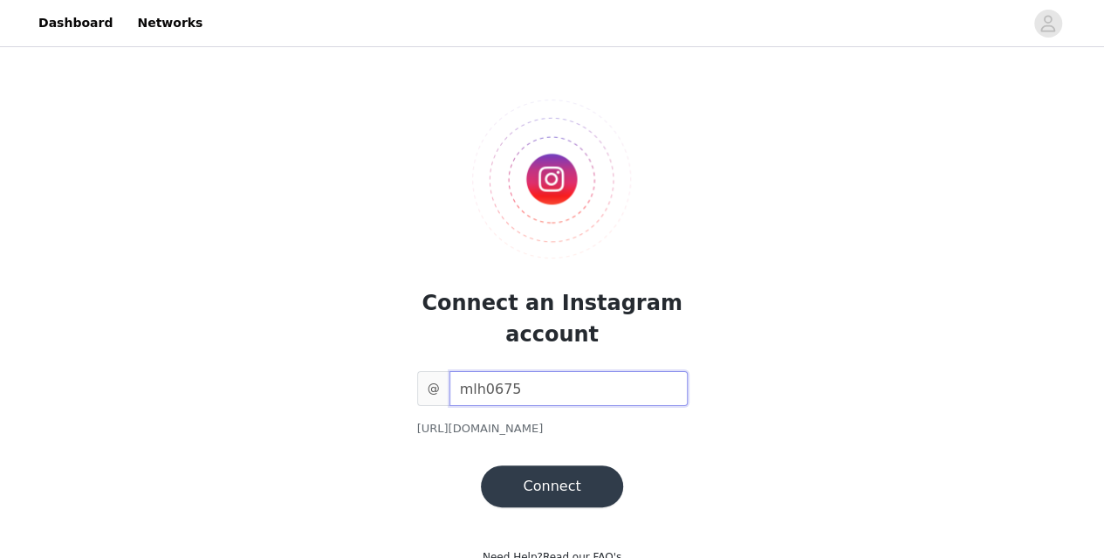
type input "mlh0675"
click at [570, 481] on button "Connect" at bounding box center [551, 486] width 141 height 42
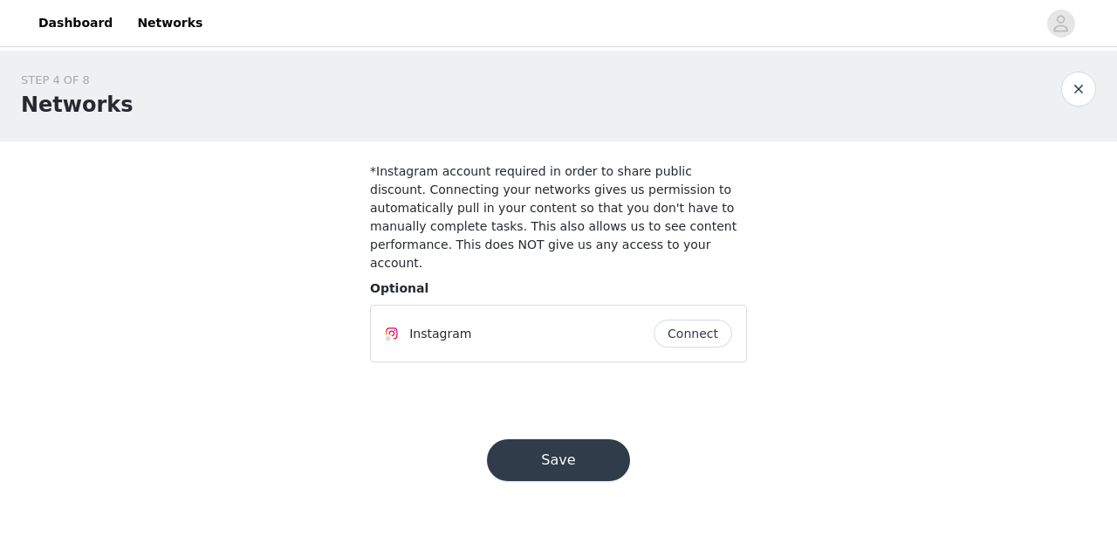
click at [597, 439] on button "Save" at bounding box center [558, 460] width 143 height 42
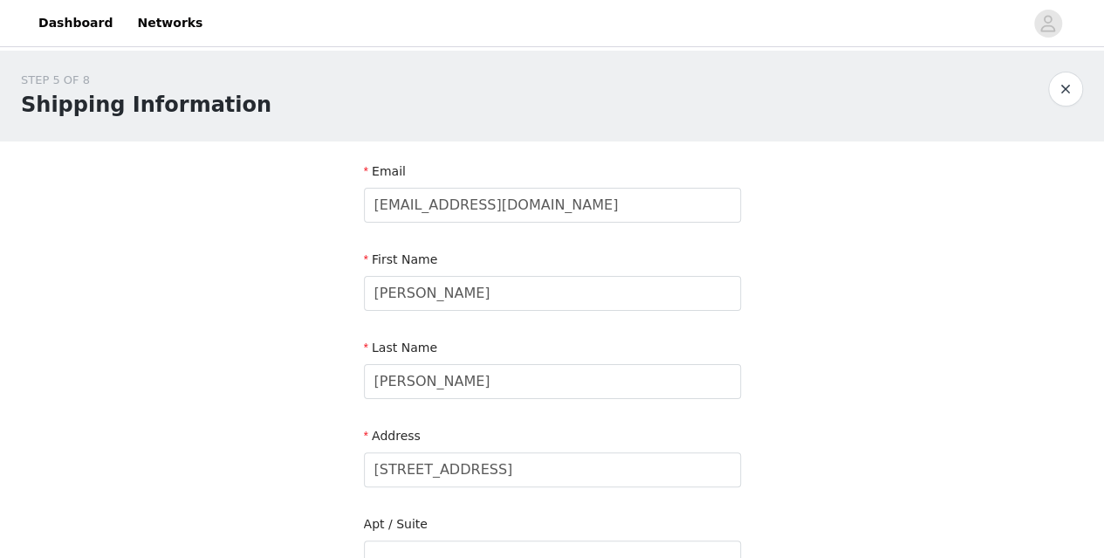
scroll to position [632, 0]
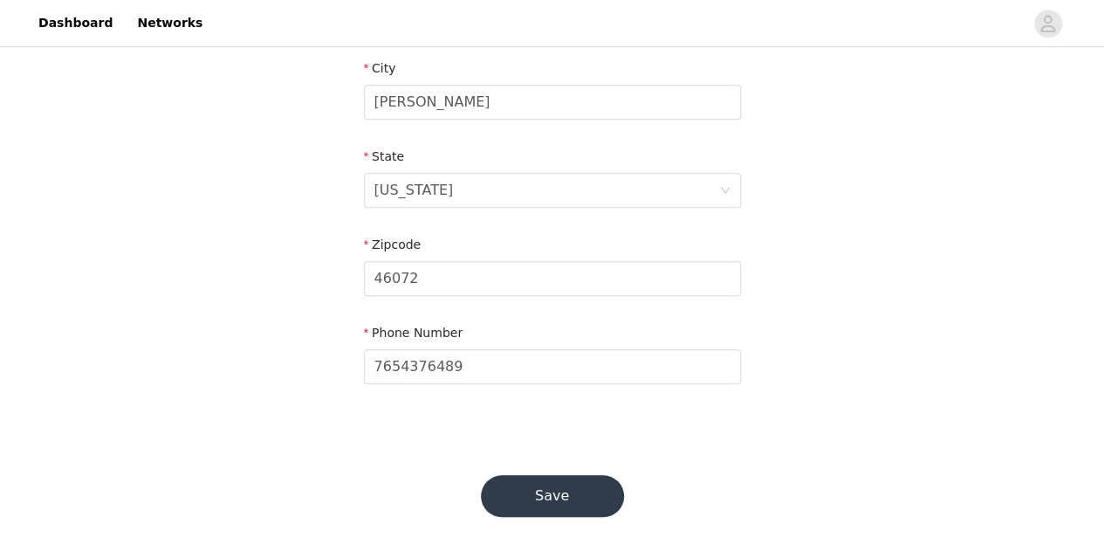
click at [555, 490] on button "Save" at bounding box center [552, 496] width 143 height 42
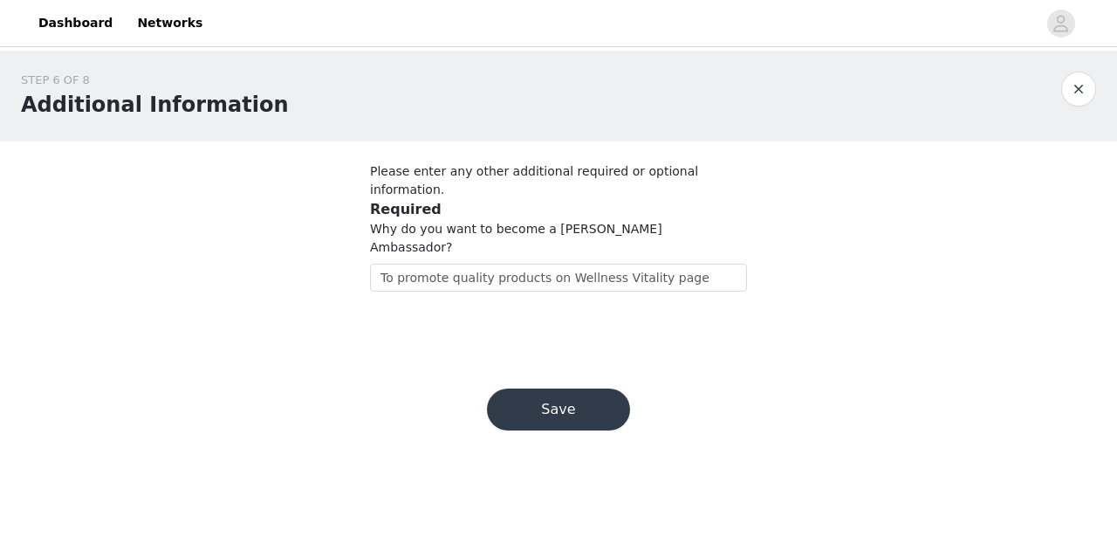
click at [604, 388] on button "Save" at bounding box center [558, 409] width 143 height 42
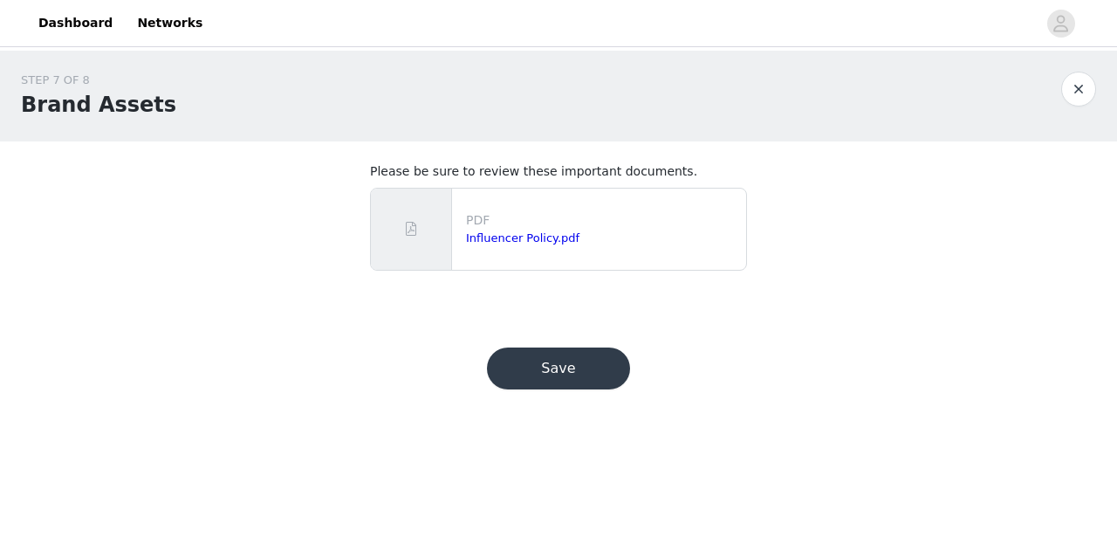
click at [573, 378] on button "Save" at bounding box center [558, 368] width 143 height 42
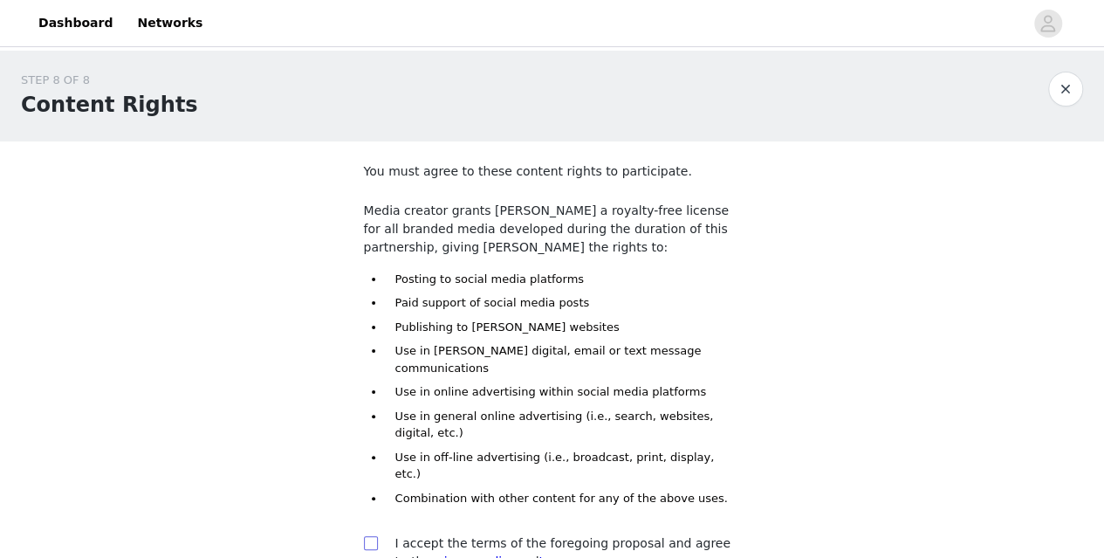
click at [370, 536] on input "checkbox" at bounding box center [370, 542] width 12 height 12
checkbox input "true"
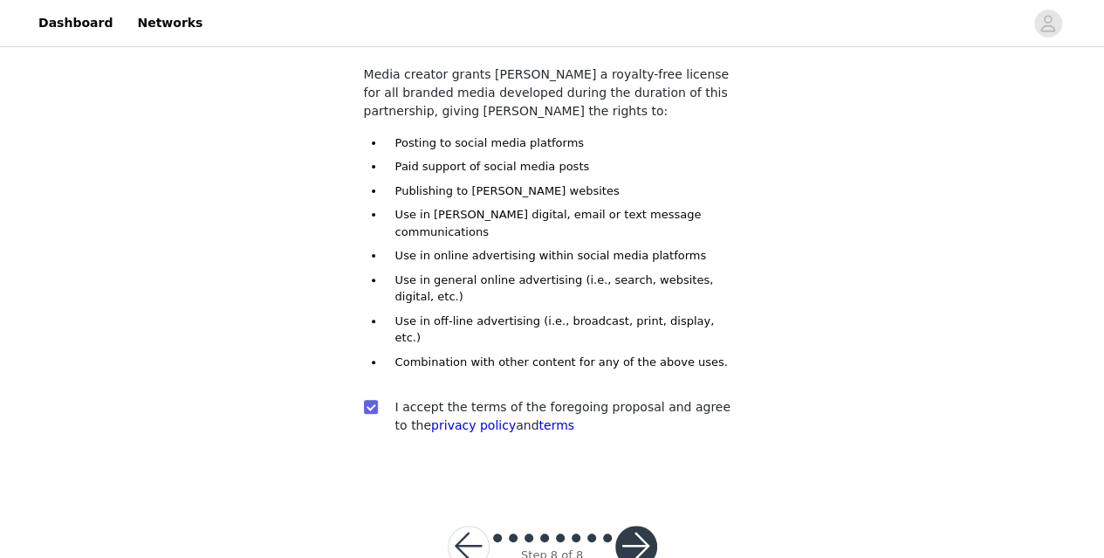
click at [647, 525] on button "button" at bounding box center [636, 546] width 42 height 42
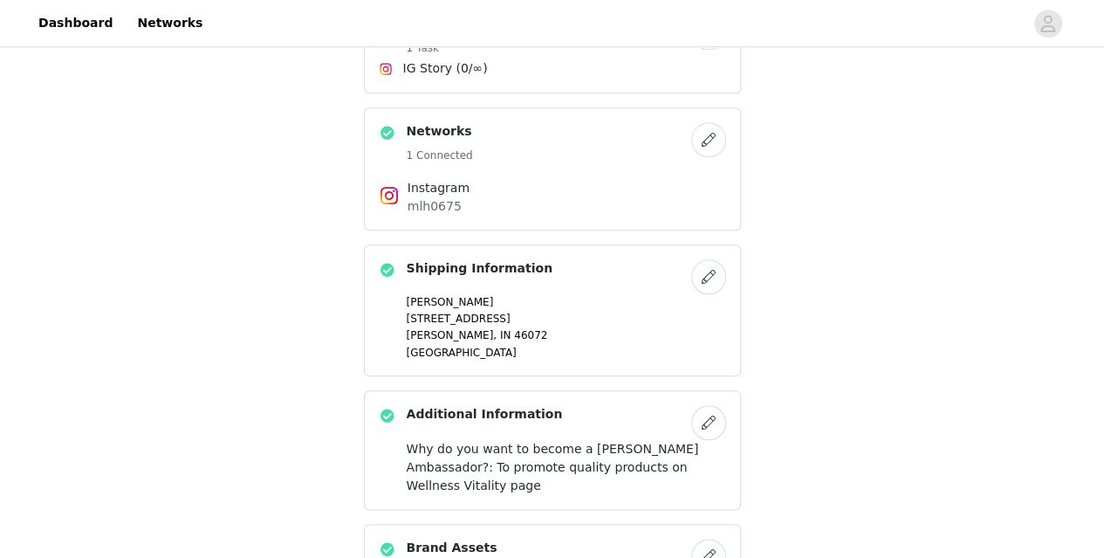
scroll to position [860, 0]
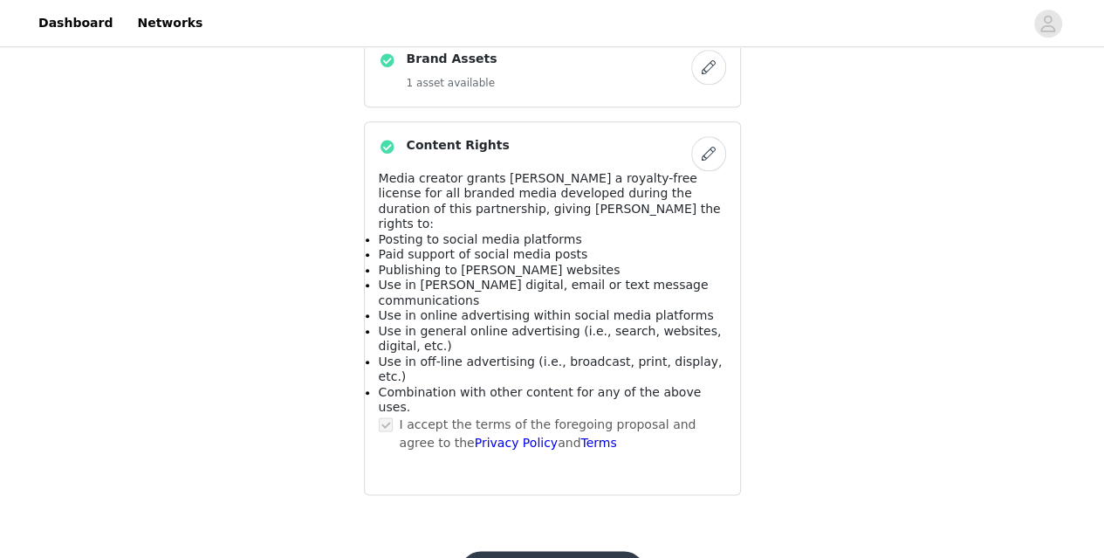
scroll to position [0, 0]
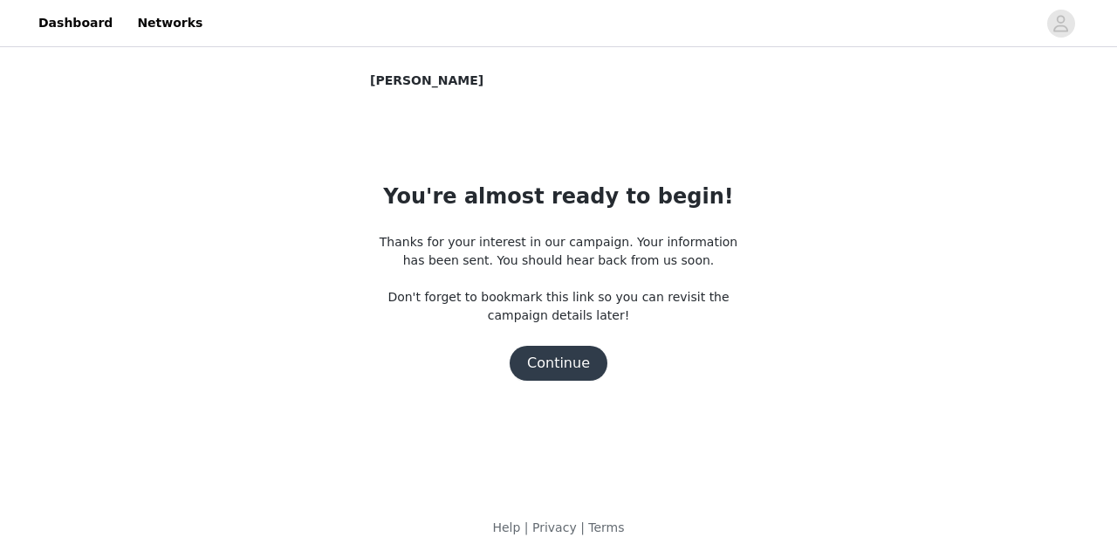
click at [564, 362] on button "Continue" at bounding box center [559, 363] width 98 height 35
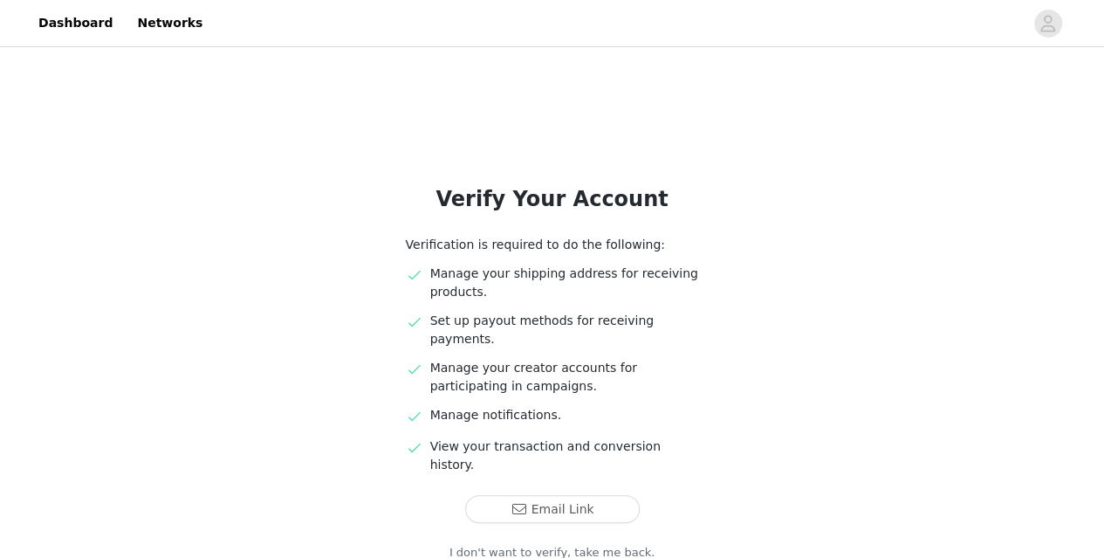
scroll to position [68, 0]
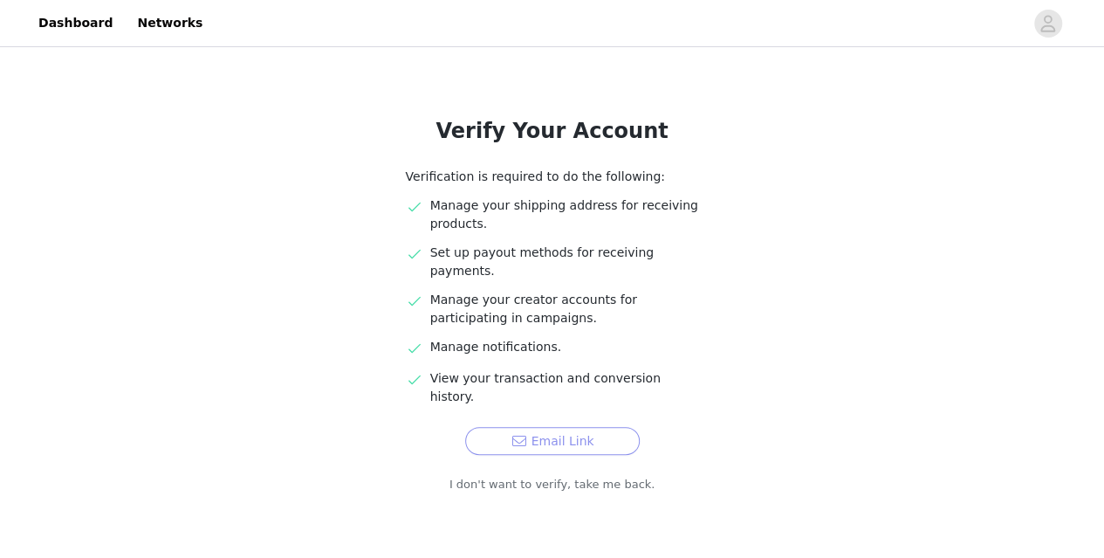
click at [585, 427] on button "Email Link" at bounding box center [552, 441] width 175 height 28
